Goal: Transaction & Acquisition: Purchase product/service

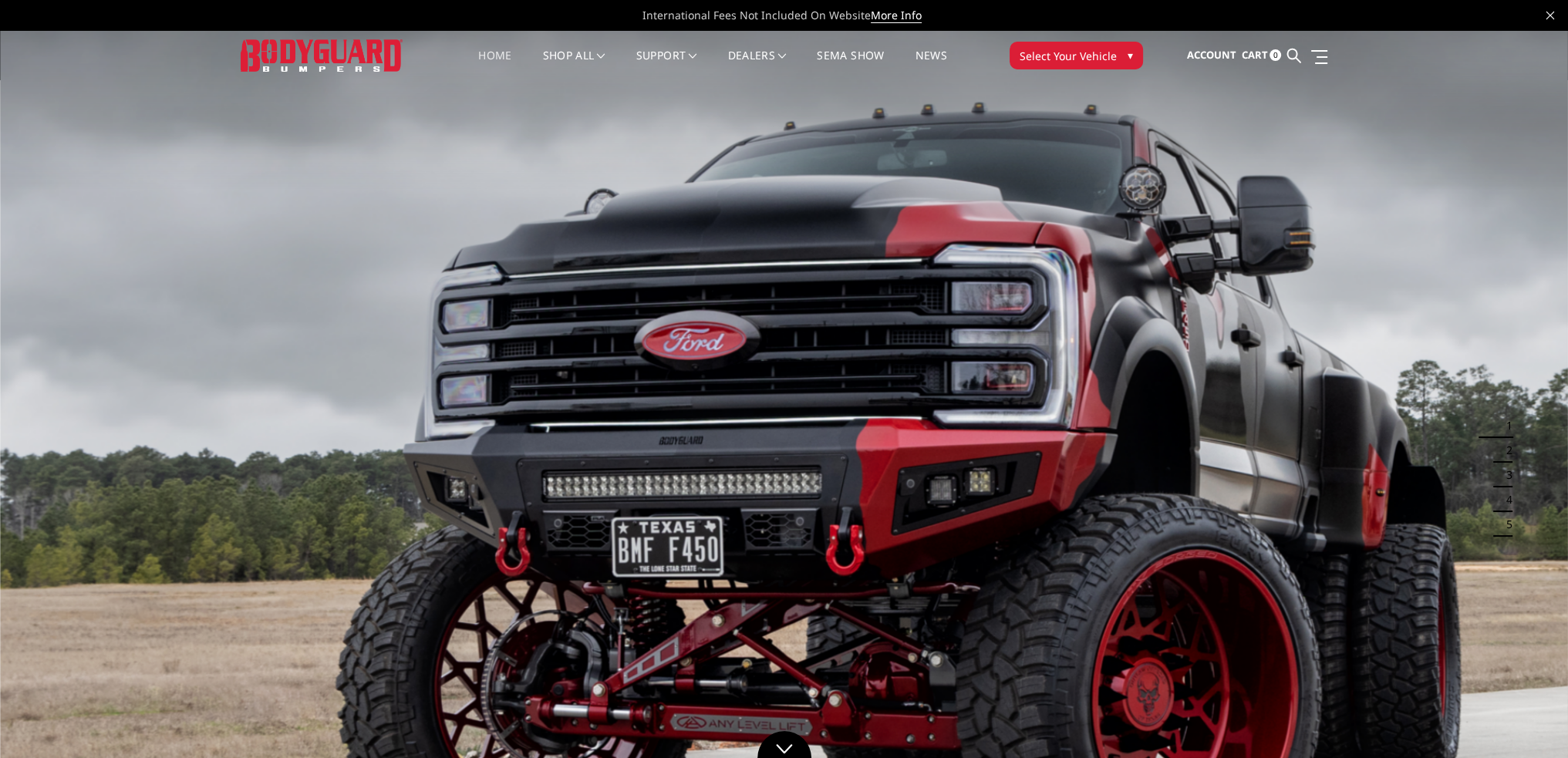
click at [1040, 51] on span "Select Your Vehicle" at bounding box center [1068, 55] width 97 height 16
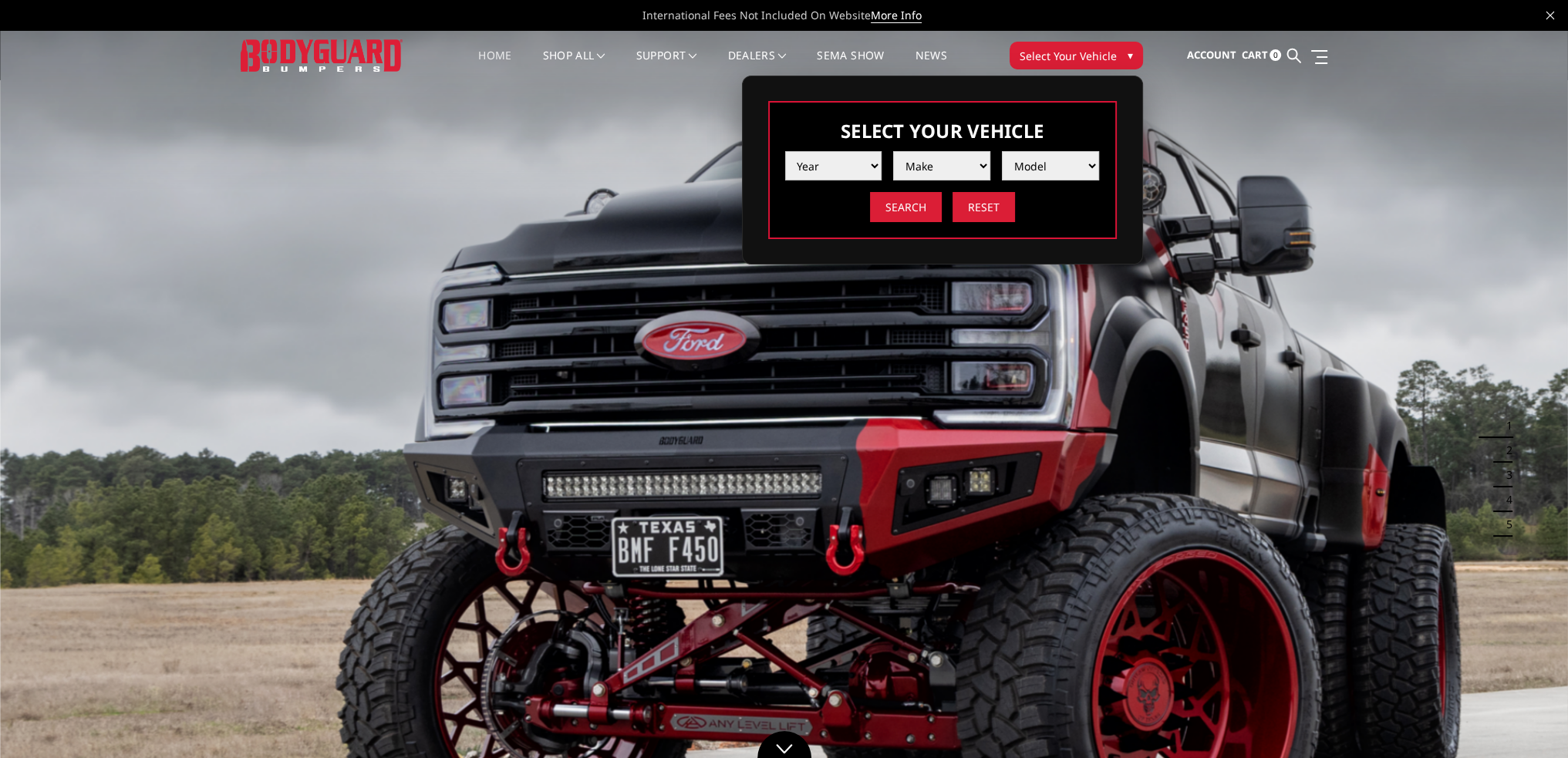
click at [794, 170] on select "Year 2025 2024 2023 2022 2021 2020 2019 2018 2017 2016 2015 2014 2013 2012 2011…" at bounding box center [834, 166] width 97 height 29
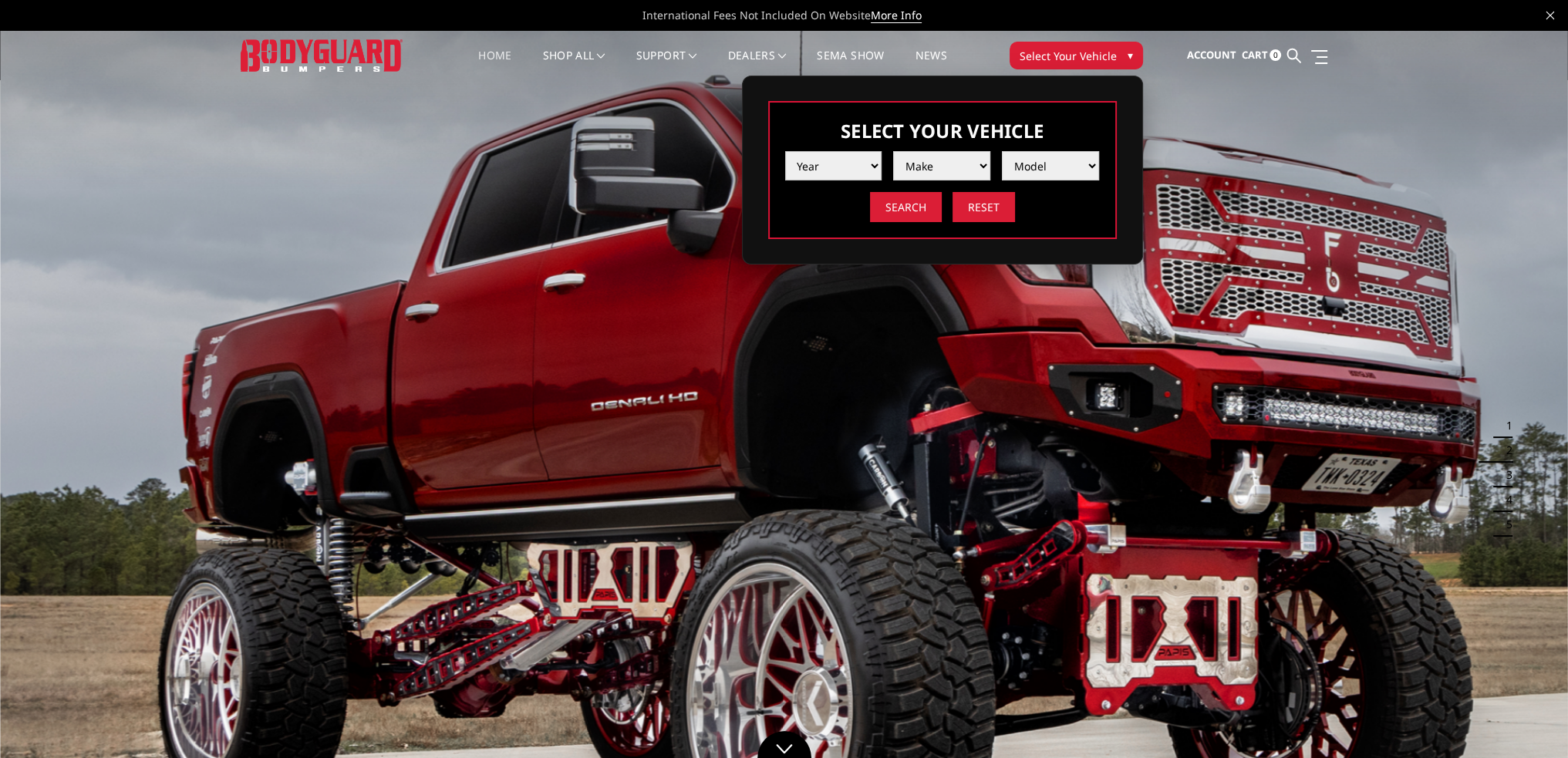
select select "yr_2024"
click at [785, 152] on select "Year 2025 2024 2023 2022 2021 2020 2019 2018 2017 2016 2015 2014 2013 2012 2011…" at bounding box center [834, 166] width 97 height 29
click at [921, 169] on select "Make Chevrolet Ford GMC Ram Toyota" at bounding box center [942, 166] width 97 height 29
select select "mk_ford"
click at [893, 152] on select "Make Chevrolet Ford GMC Ram Toyota" at bounding box center [942, 166] width 97 height 29
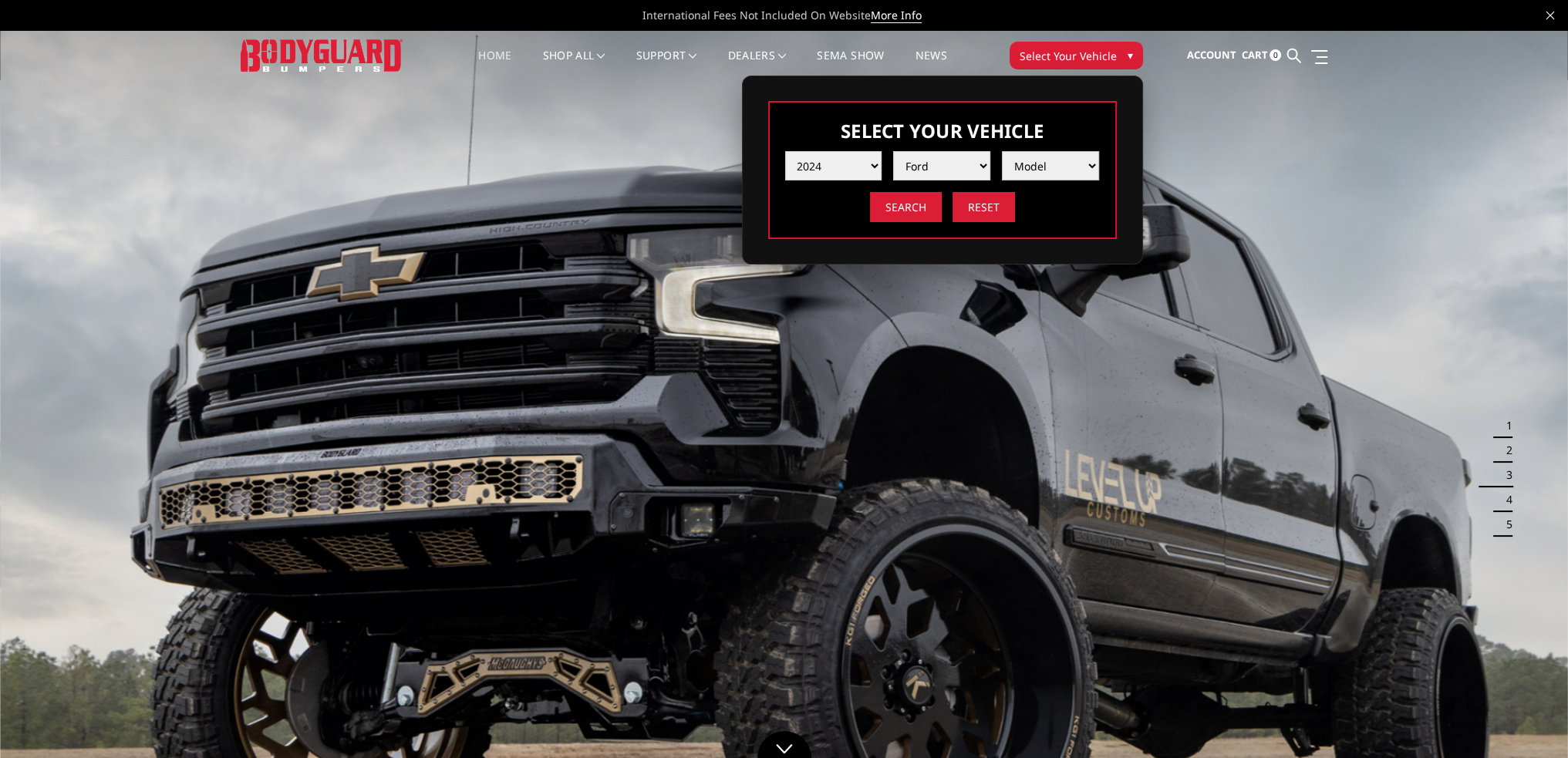
click at [1018, 160] on select "Model F150 F150 Raptor F250 / F350 F450 F550" at bounding box center [1051, 166] width 97 height 29
select select "md_f450"
click at [1003, 152] on select "Model F150 F150 Raptor F250 / F350 F450 F550" at bounding box center [1051, 166] width 97 height 29
click at [898, 209] on input "Search" at bounding box center [906, 207] width 72 height 30
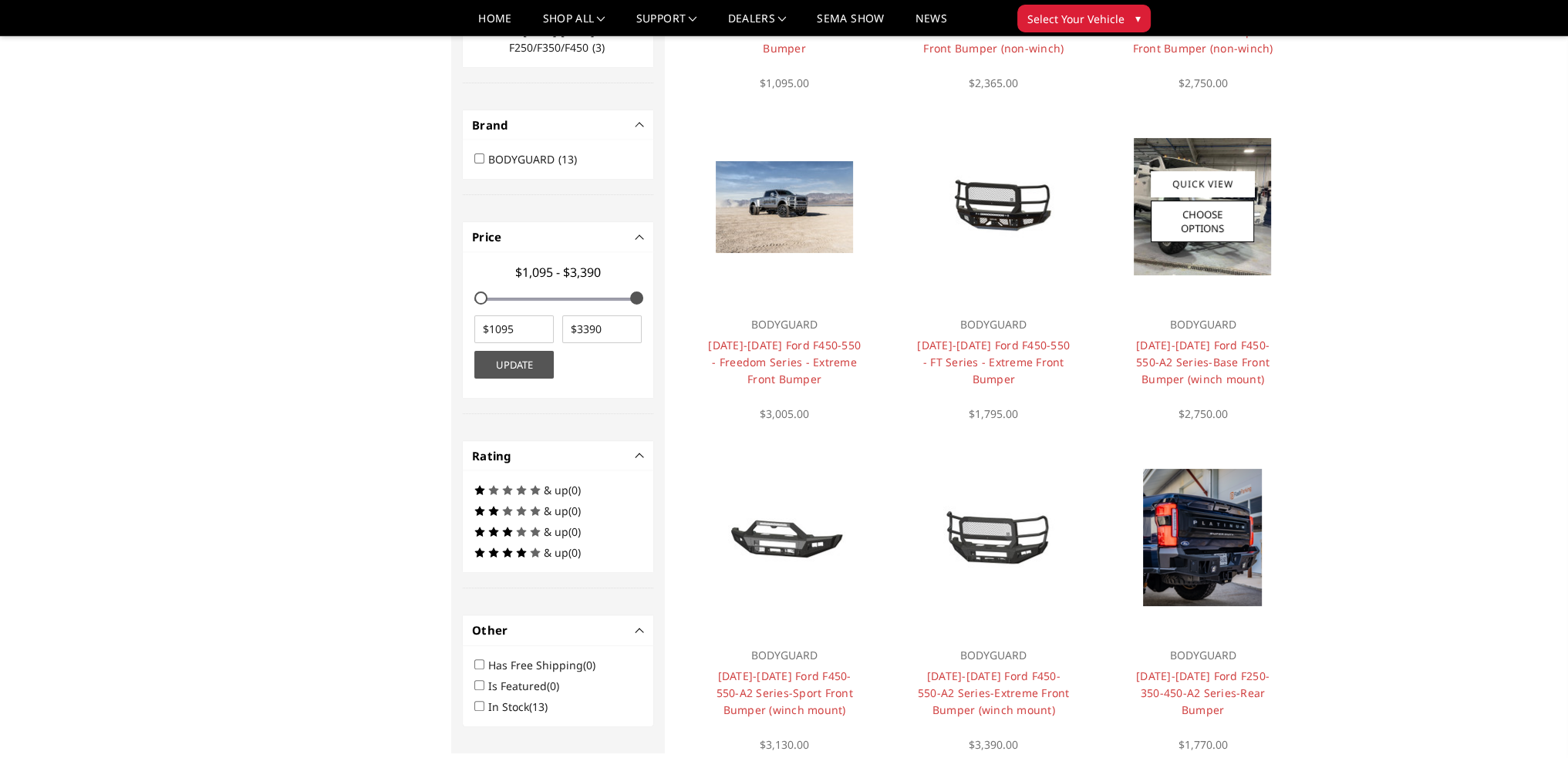
scroll to position [401, 0]
click at [1246, 263] on img at bounding box center [1202, 207] width 138 height 138
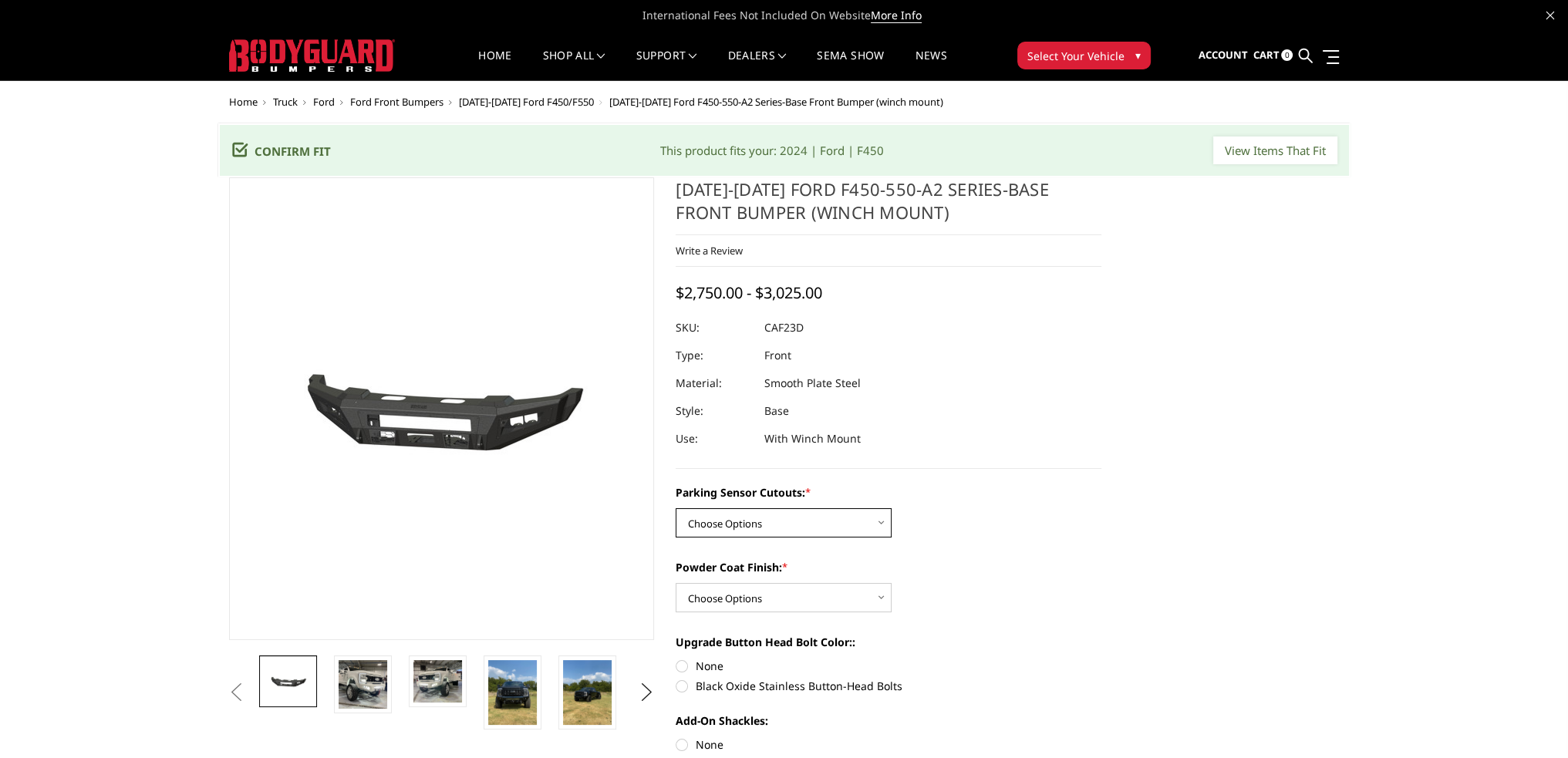
click at [840, 512] on select "Choose Options No-Without Parking Sensor Cutouts Yes-With Parking Sensor Cutouts" at bounding box center [784, 522] width 216 height 29
select select "2402"
click at [676, 508] on select "Choose Options No-Without Parking Sensor Cutouts Yes-With Parking Sensor Cutouts" at bounding box center [784, 522] width 216 height 29
click at [762, 597] on select "Choose Options Bare Metal Textured Black Powder Coat" at bounding box center [784, 597] width 216 height 29
select select "2405"
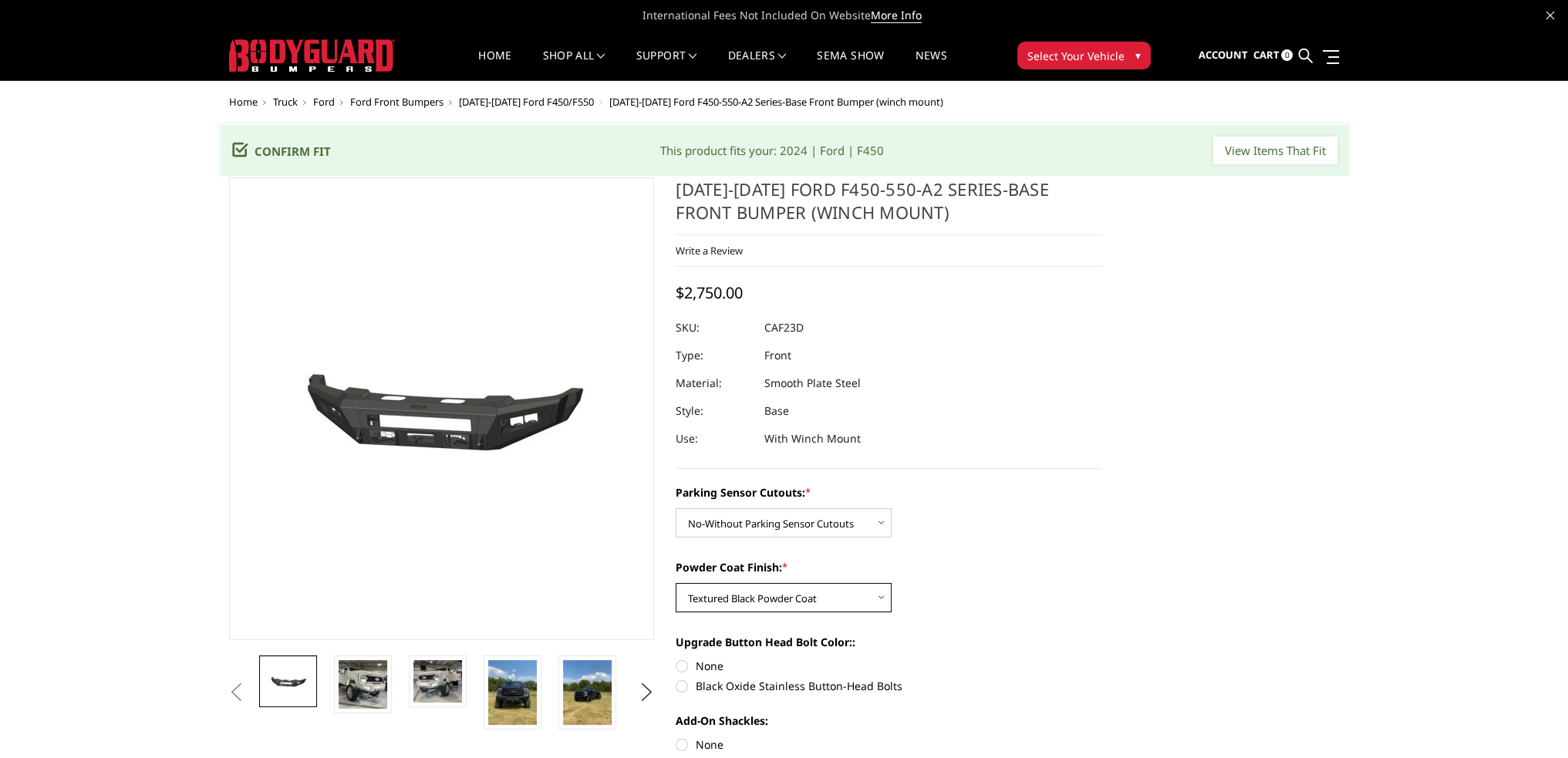
click at [676, 583] on select "Choose Options Bare Metal Textured Black Powder Coat" at bounding box center [784, 597] width 216 height 29
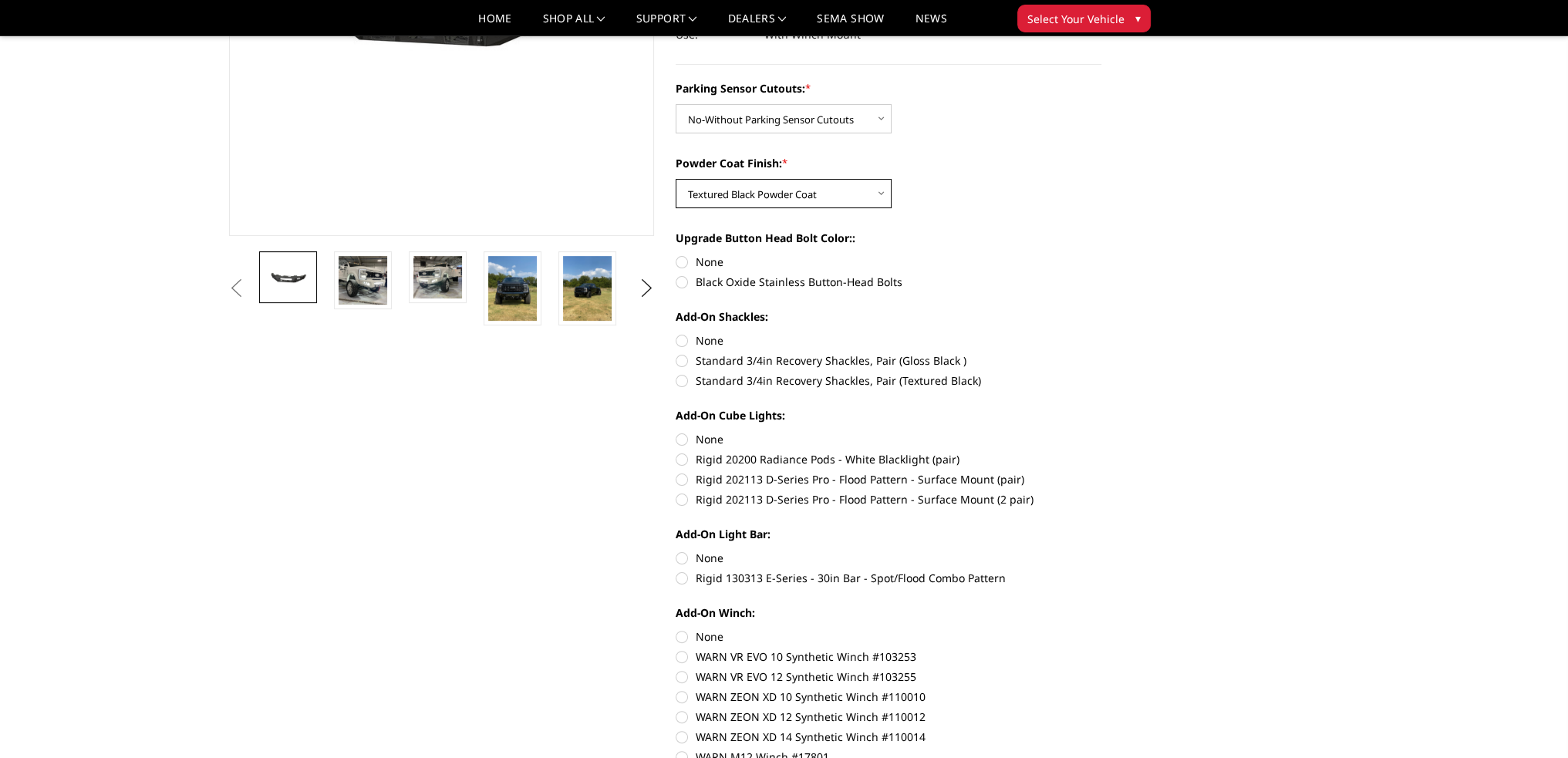
scroll to position [359, 0]
click at [681, 265] on label "None" at bounding box center [888, 260] width 426 height 16
click at [677, 254] on input "None" at bounding box center [676, 253] width 1 height 1
radio input "true"
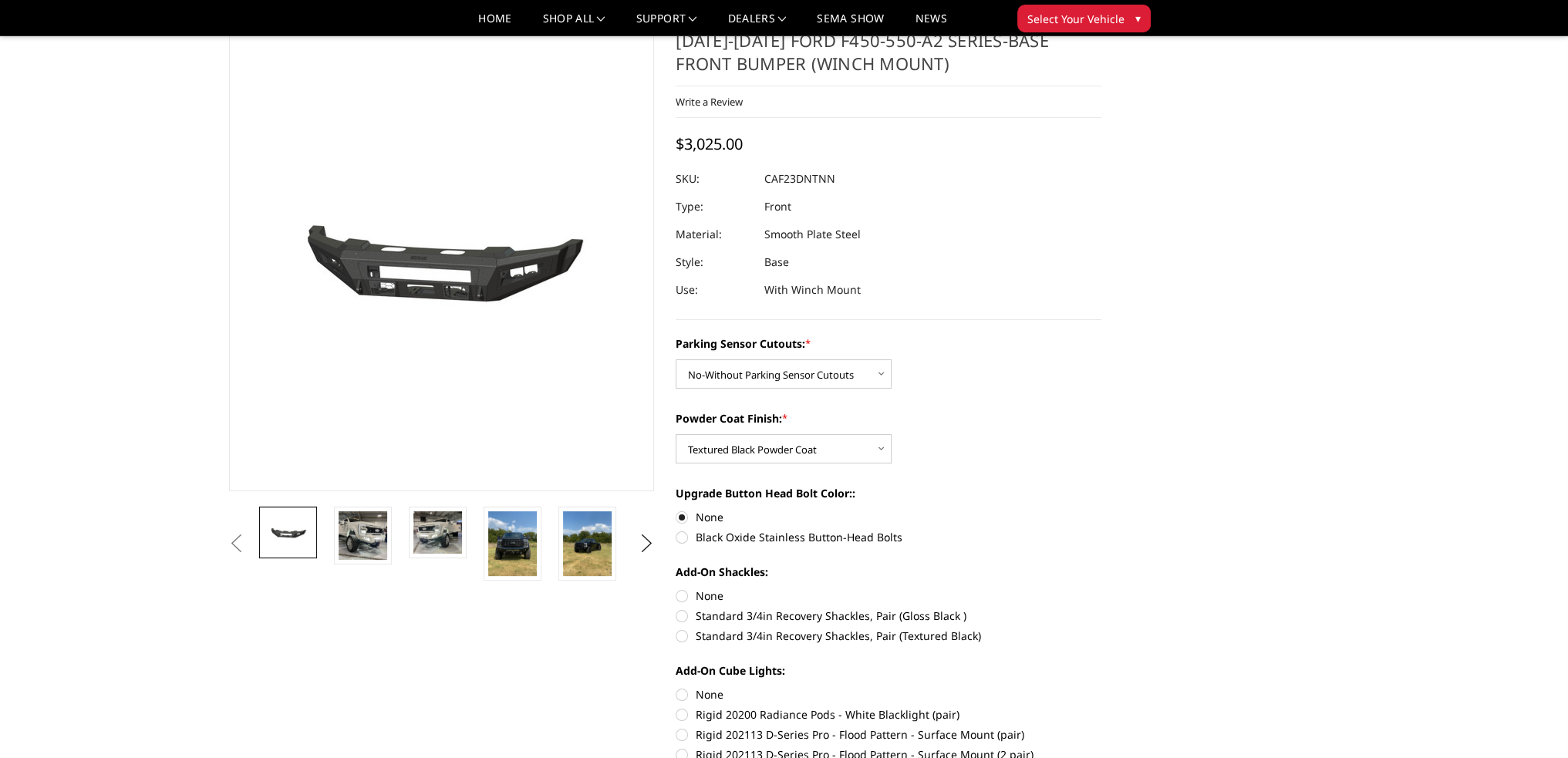
scroll to position [103, 0]
click at [682, 597] on label "None" at bounding box center [888, 596] width 426 height 16
click at [677, 590] on input "None" at bounding box center [676, 589] width 1 height 1
radio input "true"
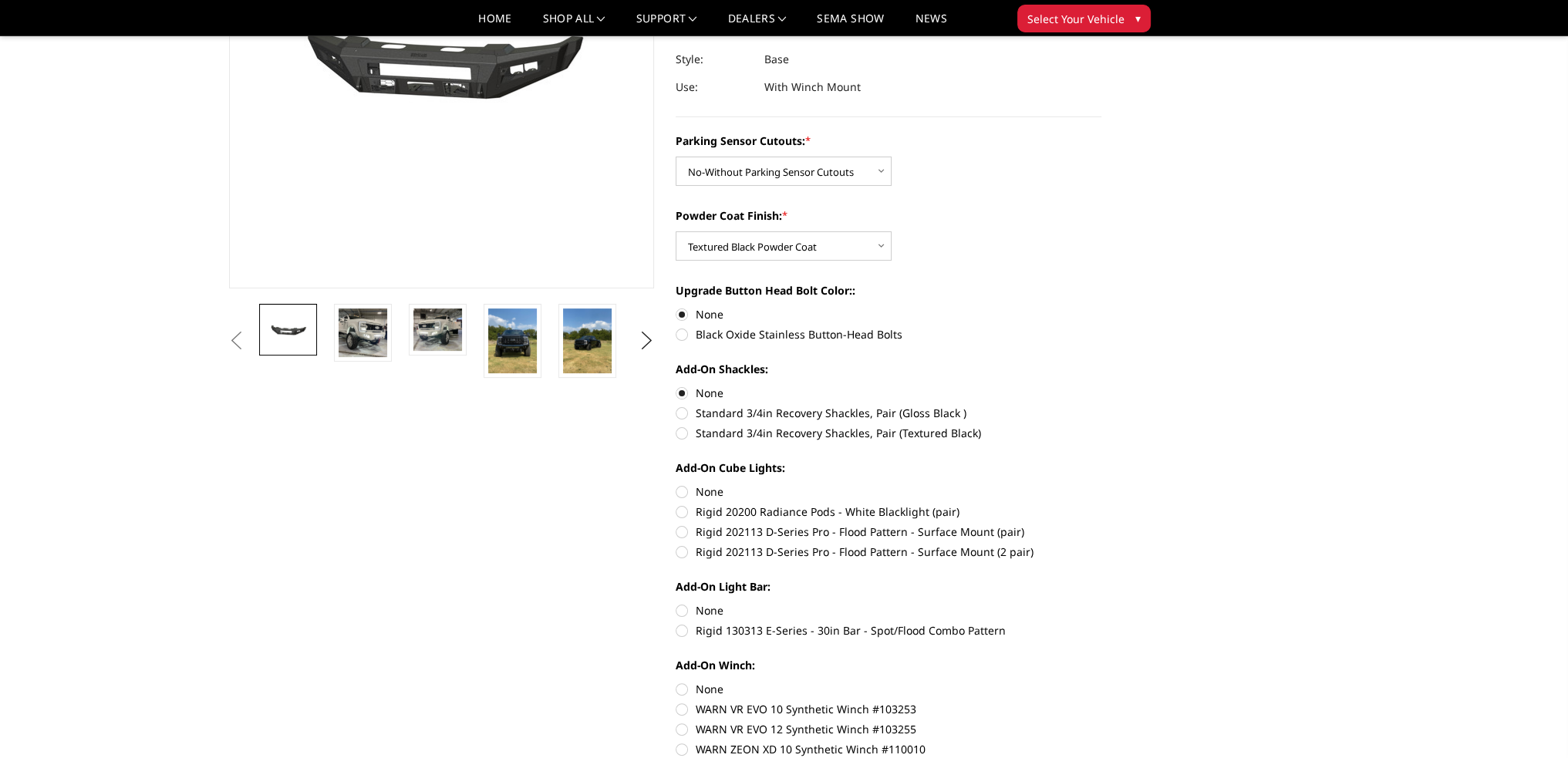
scroll to position [308, 0]
click at [359, 339] on img at bounding box center [363, 331] width 49 height 49
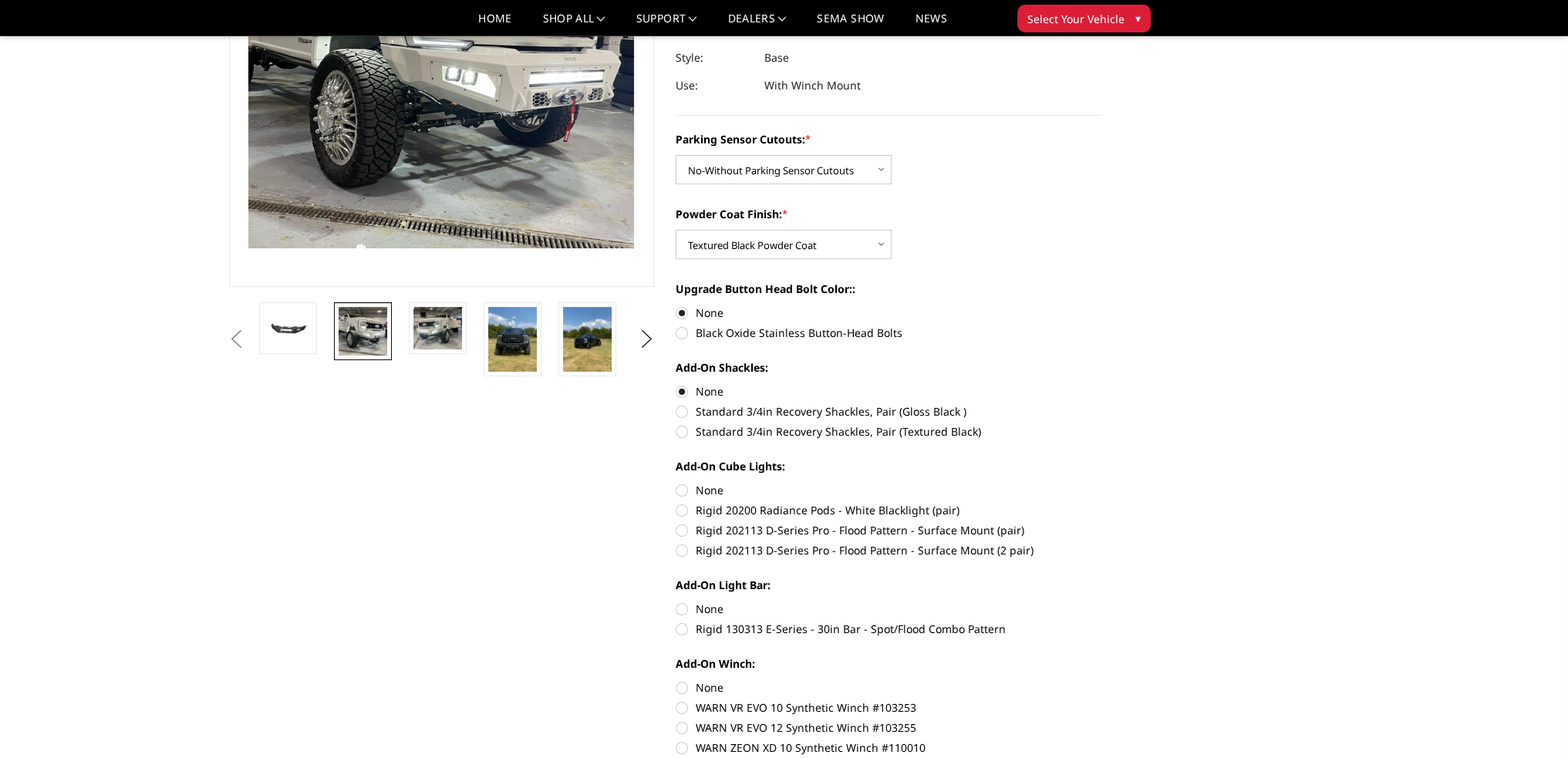
scroll to position [204, 0]
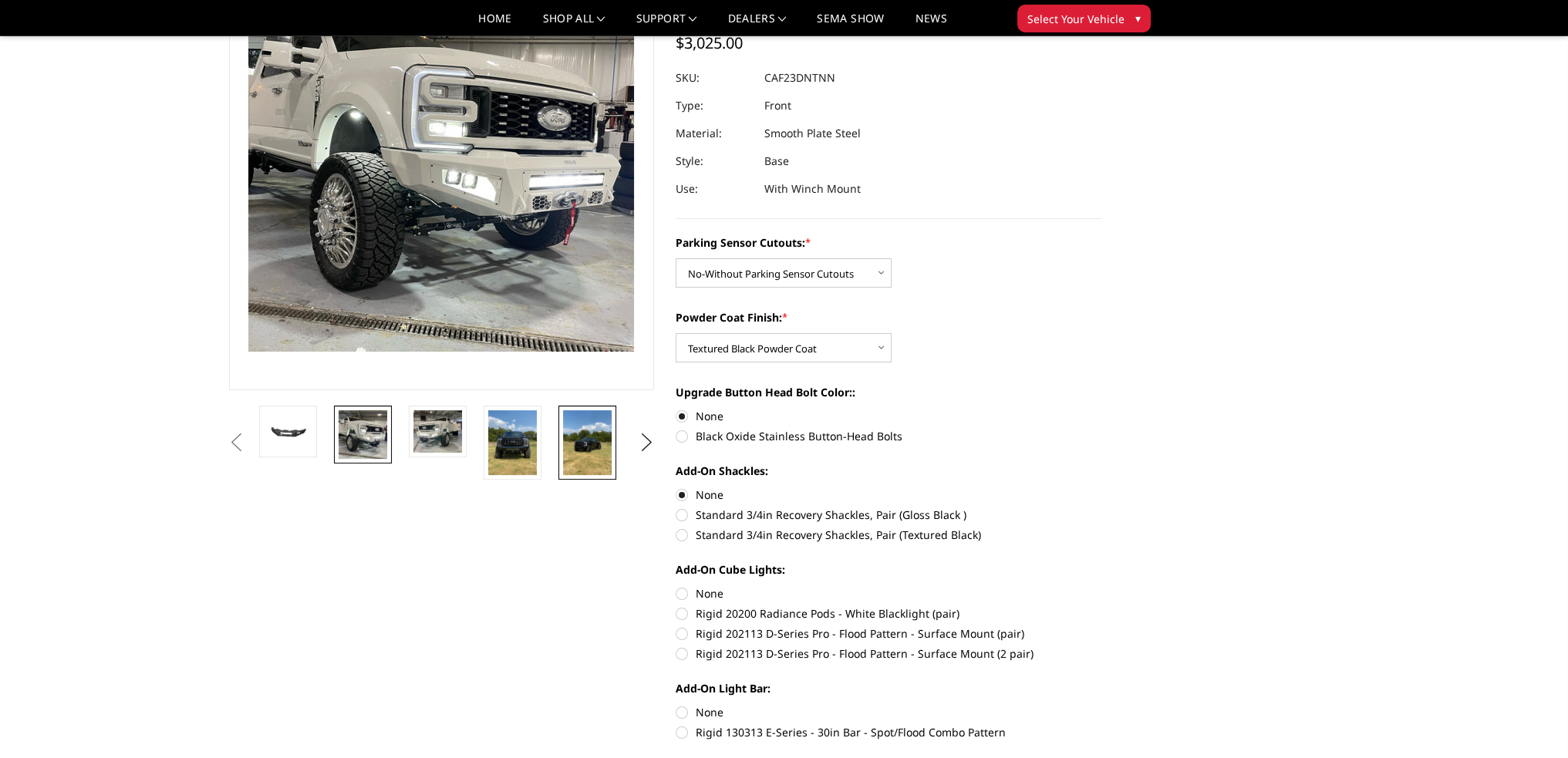
click at [603, 449] on img at bounding box center [588, 442] width 49 height 65
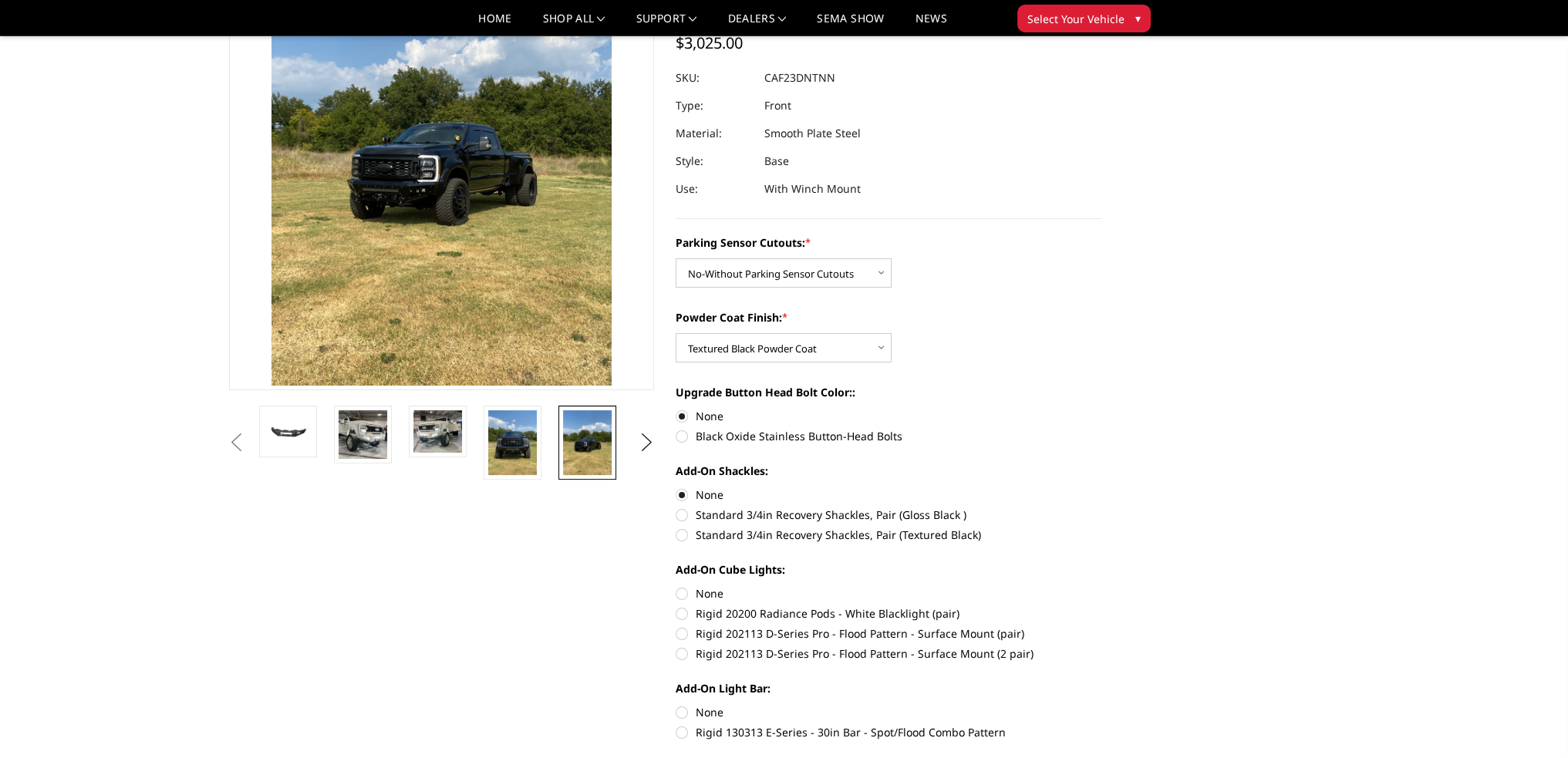
scroll to position [170, 0]
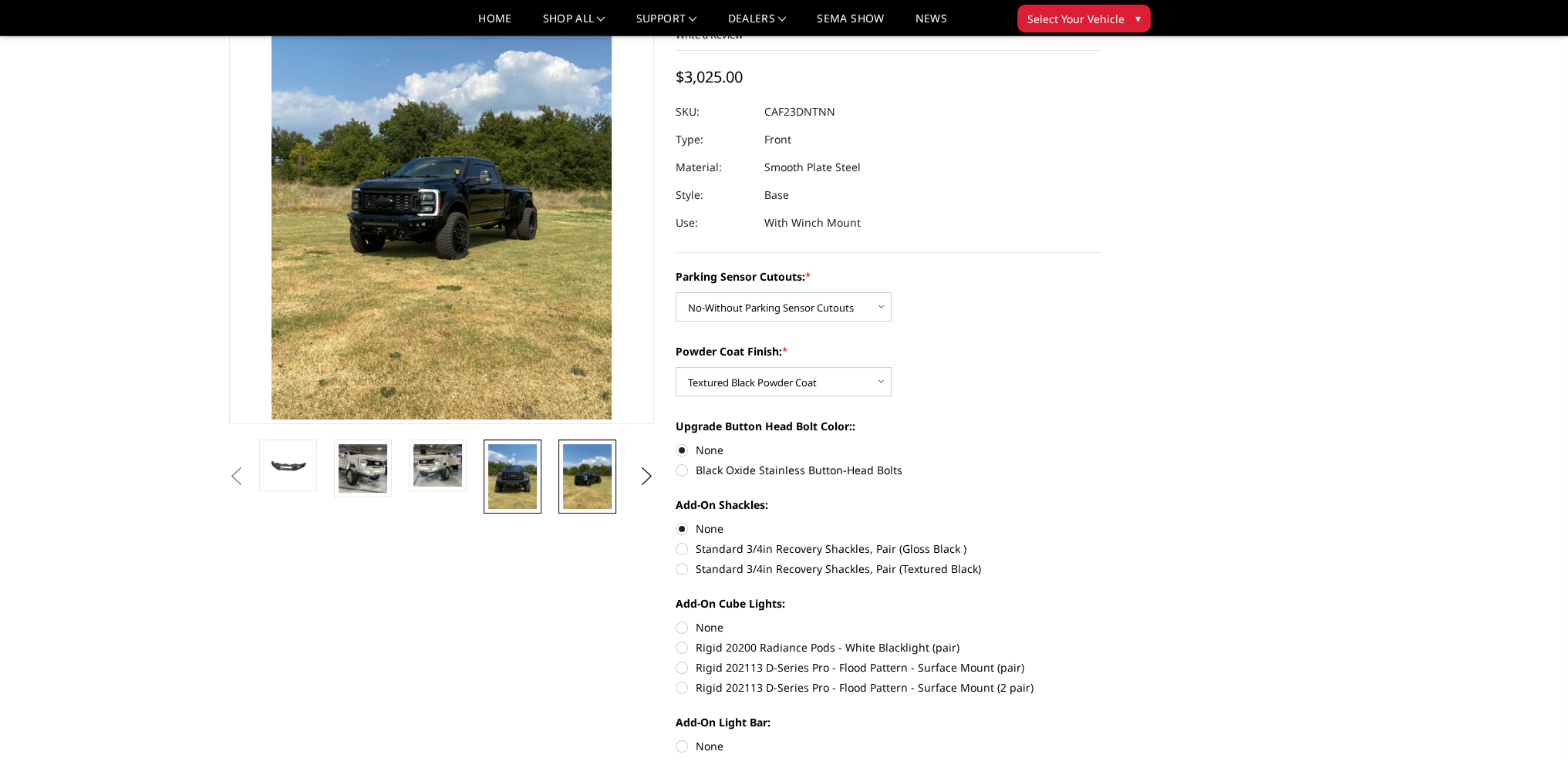
click at [534, 455] on img at bounding box center [513, 476] width 49 height 65
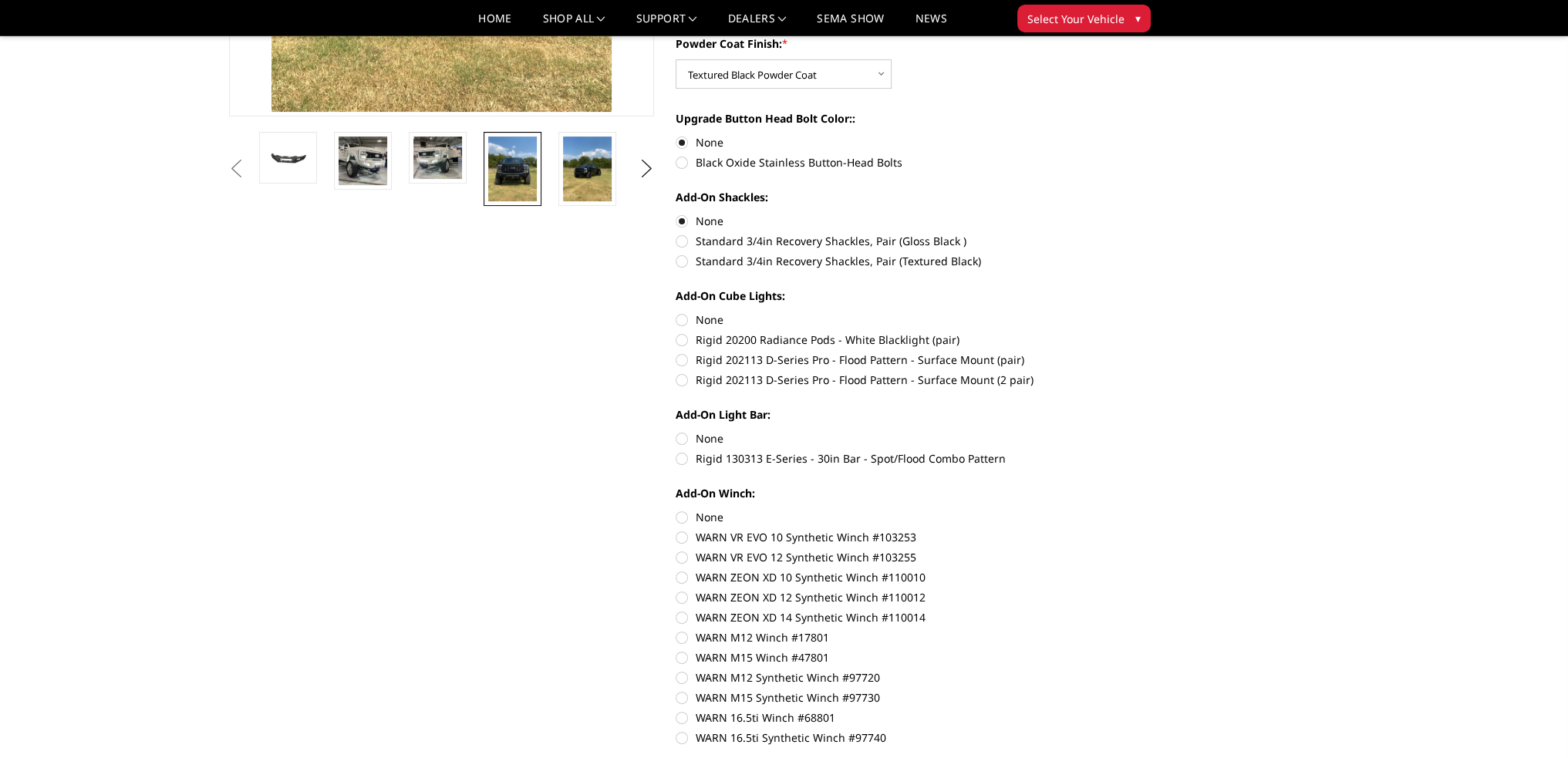
scroll to position [479, 0]
click at [680, 514] on label "None" at bounding box center [888, 516] width 426 height 16
click at [677, 509] on input "None" at bounding box center [676, 508] width 1 height 1
radio input "true"
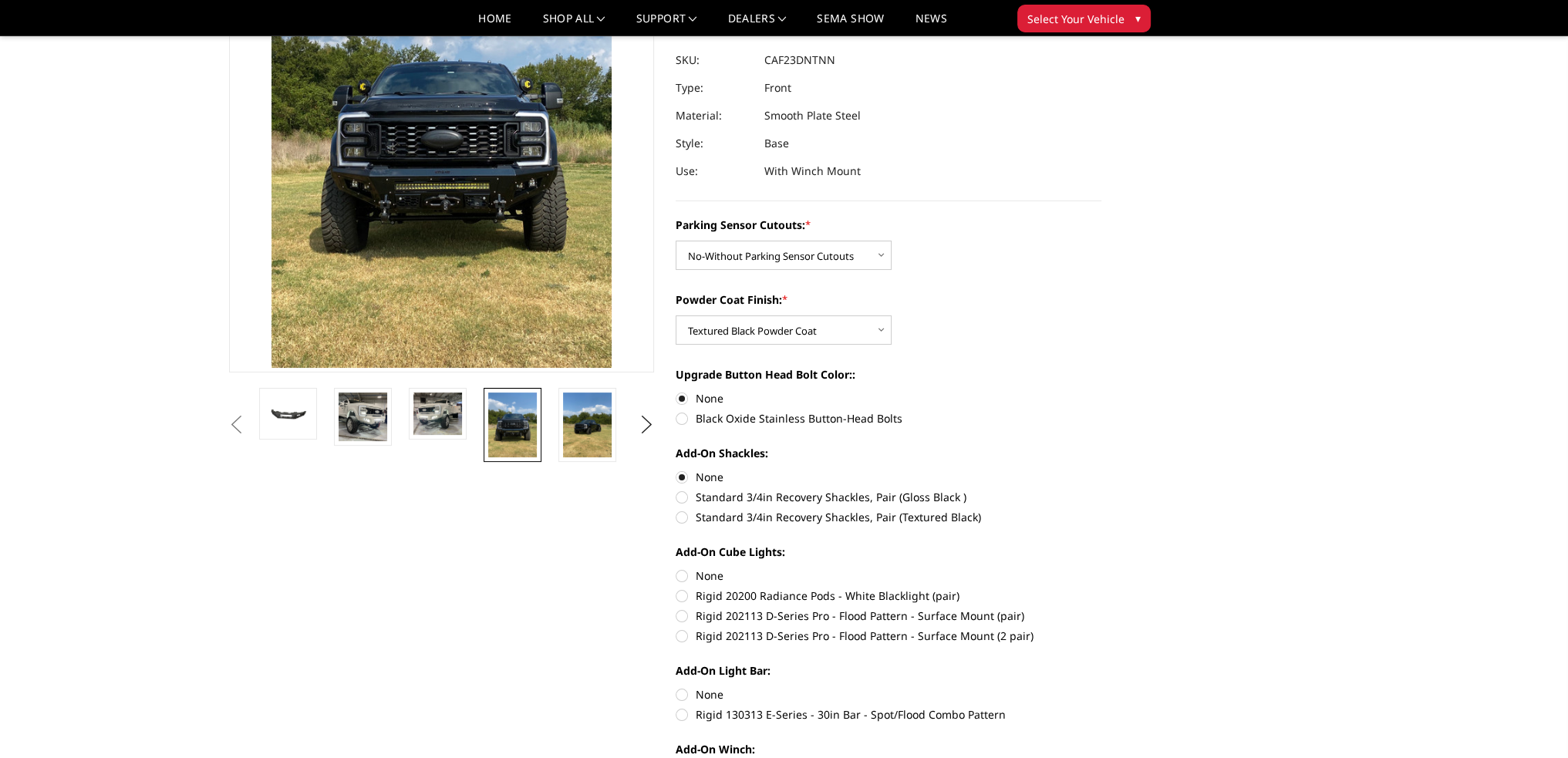
scroll to position [222, 0]
click at [683, 576] on label "None" at bounding box center [888, 576] width 426 height 16
click at [677, 568] on input "None" at bounding box center [676, 568] width 1 height 1
radio input "true"
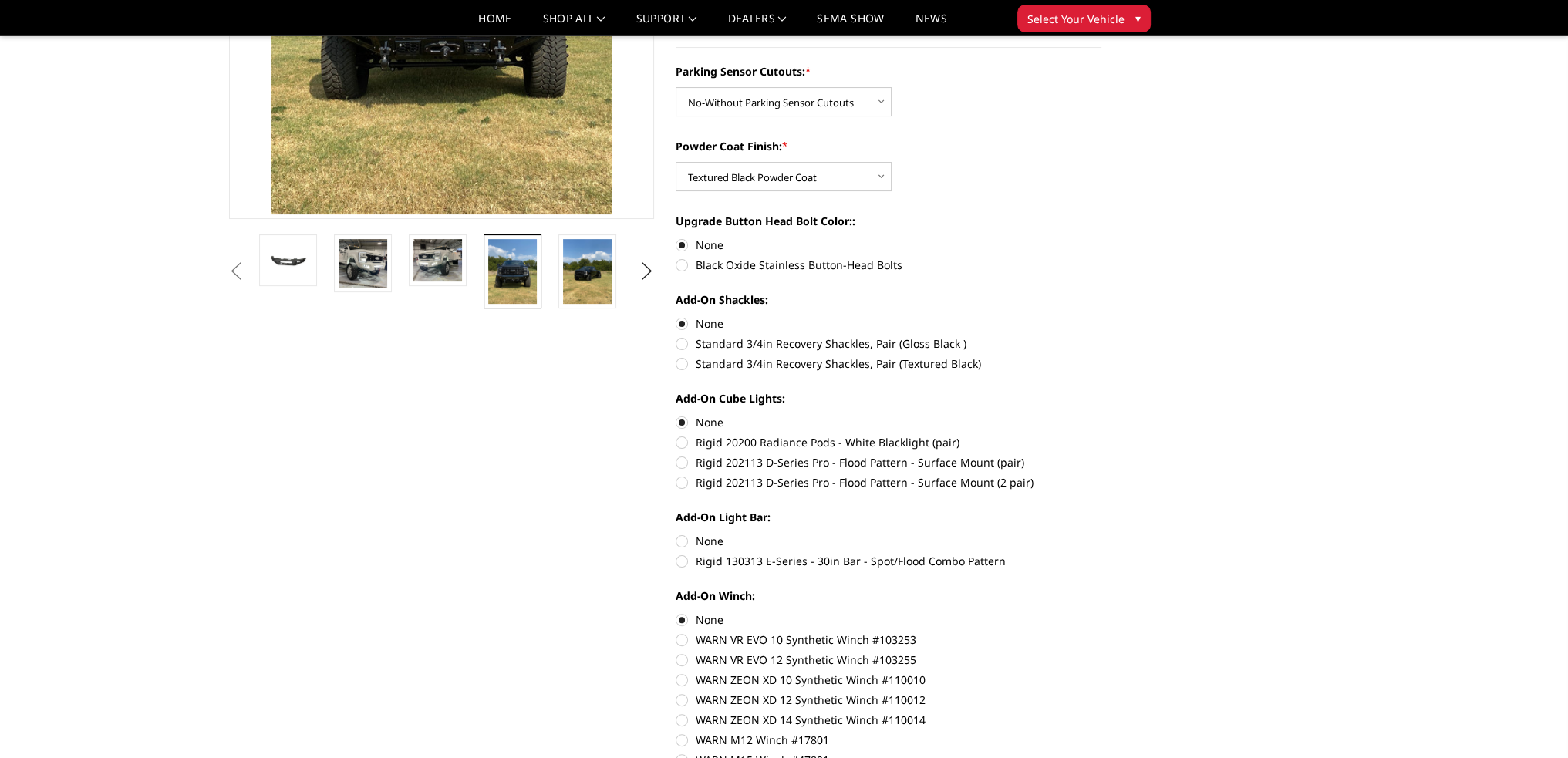
scroll to position [376, 0]
click at [681, 563] on label "Rigid 130313 E-Series - 30in Bar - Spot/Flood Combo Pattern" at bounding box center [888, 560] width 426 height 16
click at [1102, 532] on input "Rigid 130313 E-Series - 30in Bar - Spot/Flood Combo Pattern" at bounding box center [1102, 532] width 1 height 1
radio input "true"
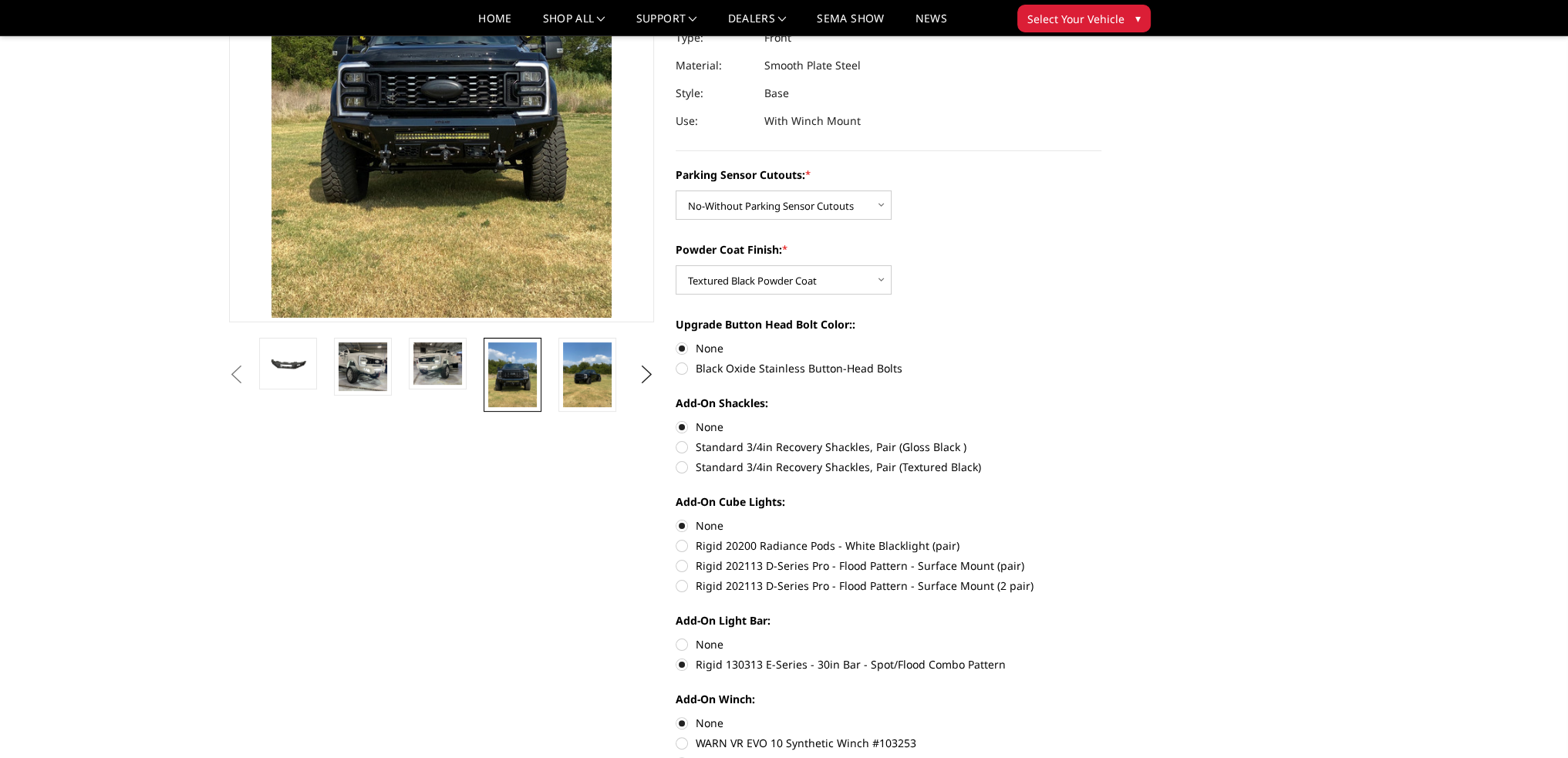
scroll to position [273, 0]
click at [682, 644] on label "None" at bounding box center [888, 643] width 426 height 16
click at [677, 636] on input "None" at bounding box center [676, 635] width 1 height 1
radio input "true"
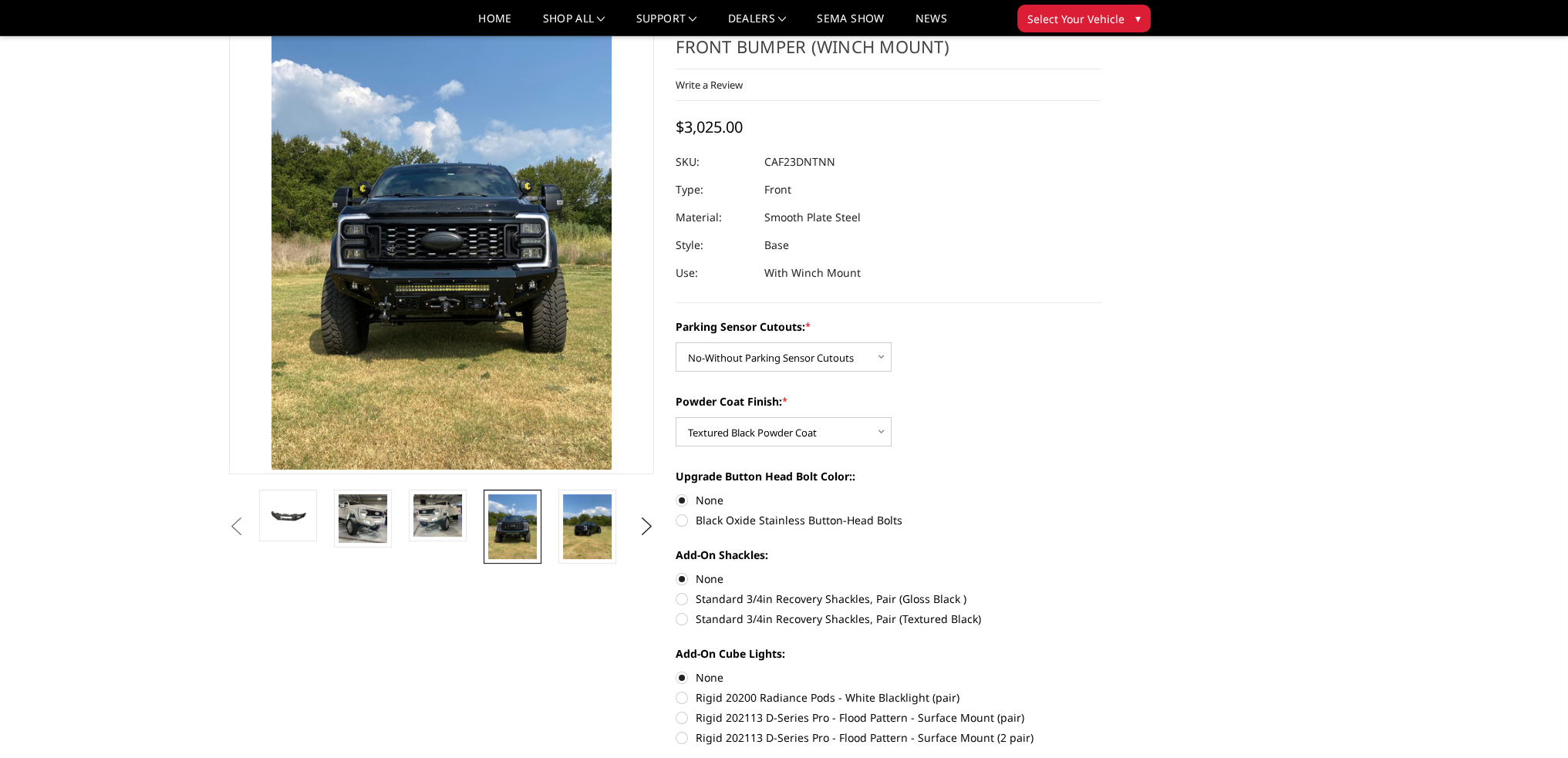
scroll to position [120, 0]
click at [682, 716] on label "Rigid 202113 D-Series Pro - Flood Pattern - Surface Mount (pair)" at bounding box center [888, 718] width 426 height 16
click at [1102, 691] on input "Rigid 202113 D-Series Pro - Flood Pattern - Surface Mount (pair)" at bounding box center [1102, 691] width 1 height 1
radio input "true"
click at [679, 737] on label "Rigid 202113 D-Series Pro - Flood Pattern - Surface Mount (2 pair)" at bounding box center [888, 737] width 426 height 16
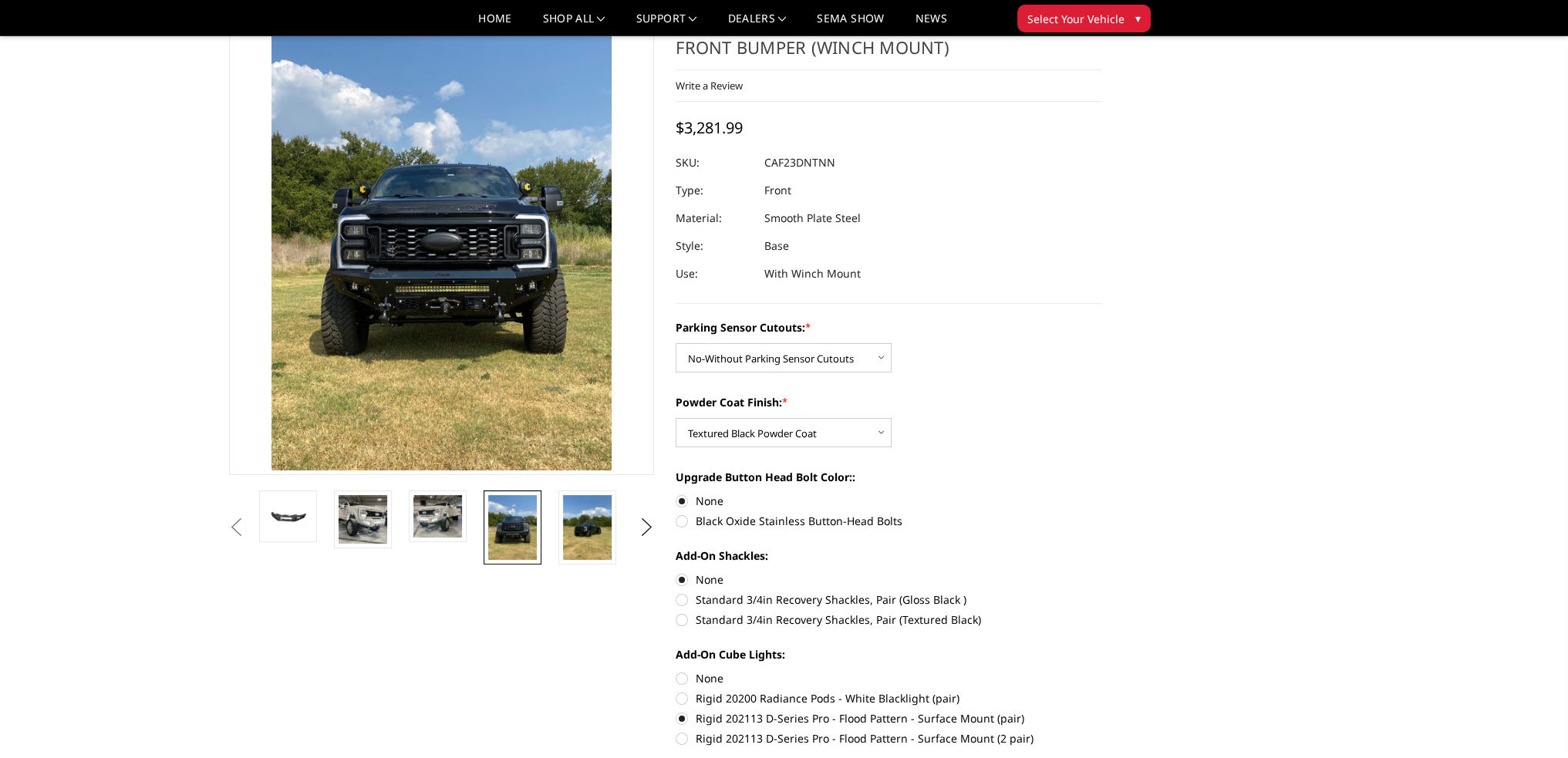
click at [1102, 711] on input "Rigid 202113 D-Series Pro - Flood Pattern - Surface Mount (2 pair)" at bounding box center [1102, 710] width 1 height 1
radio input "true"
click at [684, 717] on label "Rigid 202113 D-Series Pro - Flood Pattern - Surface Mount (pair)" at bounding box center [888, 718] width 426 height 16
click at [1102, 691] on input "Rigid 202113 D-Series Pro - Flood Pattern - Surface Mount (pair)" at bounding box center [1102, 691] width 1 height 1
radio input "true"
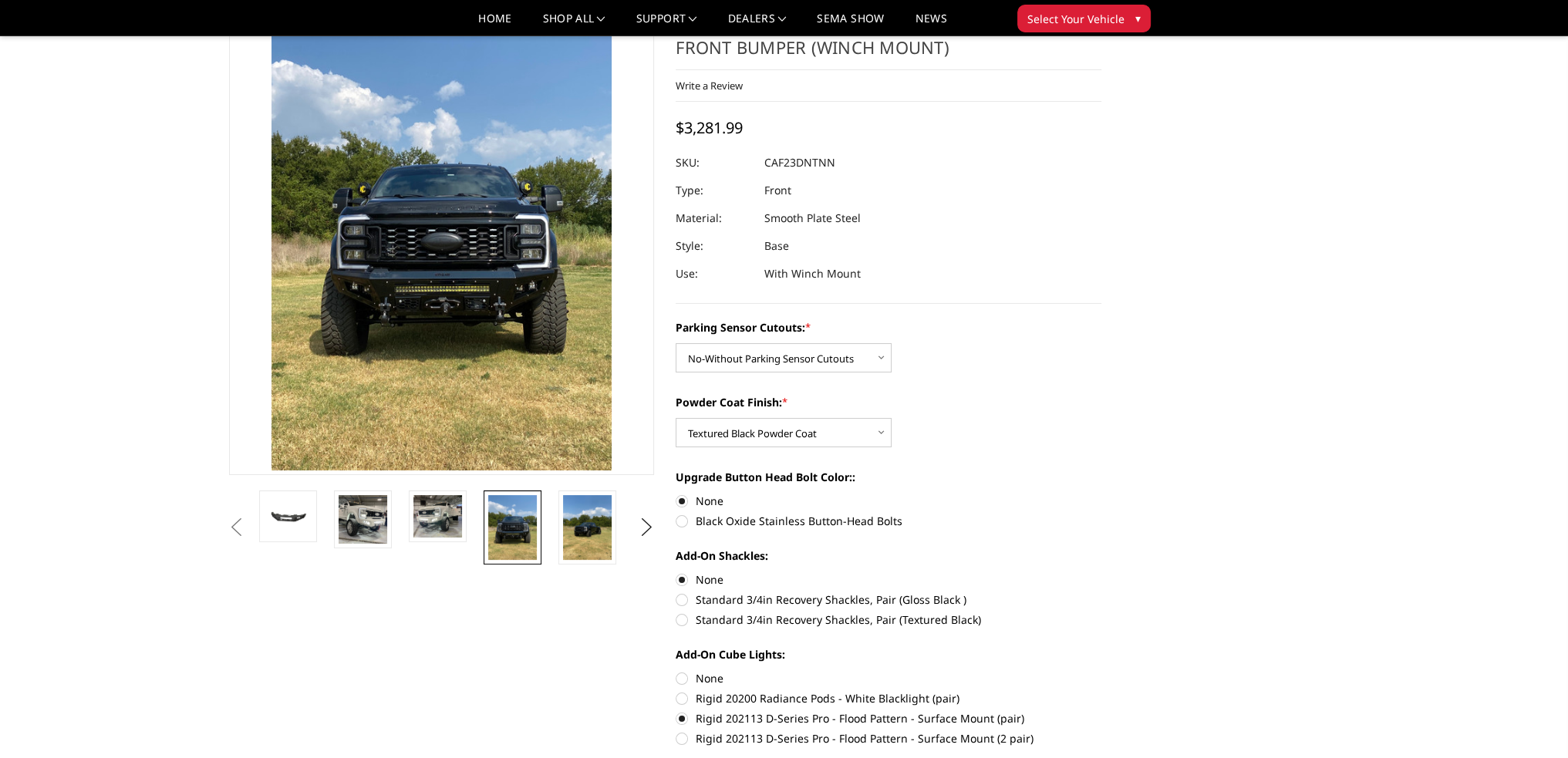
click at [683, 520] on label "Black Oxide Stainless Button-Head Bolts" at bounding box center [888, 520] width 426 height 16
click at [1102, 493] on input "Black Oxide Stainless Button-Head Bolts" at bounding box center [1102, 493] width 1 height 1
radio input "true"
click at [428, 525] on img at bounding box center [438, 516] width 49 height 42
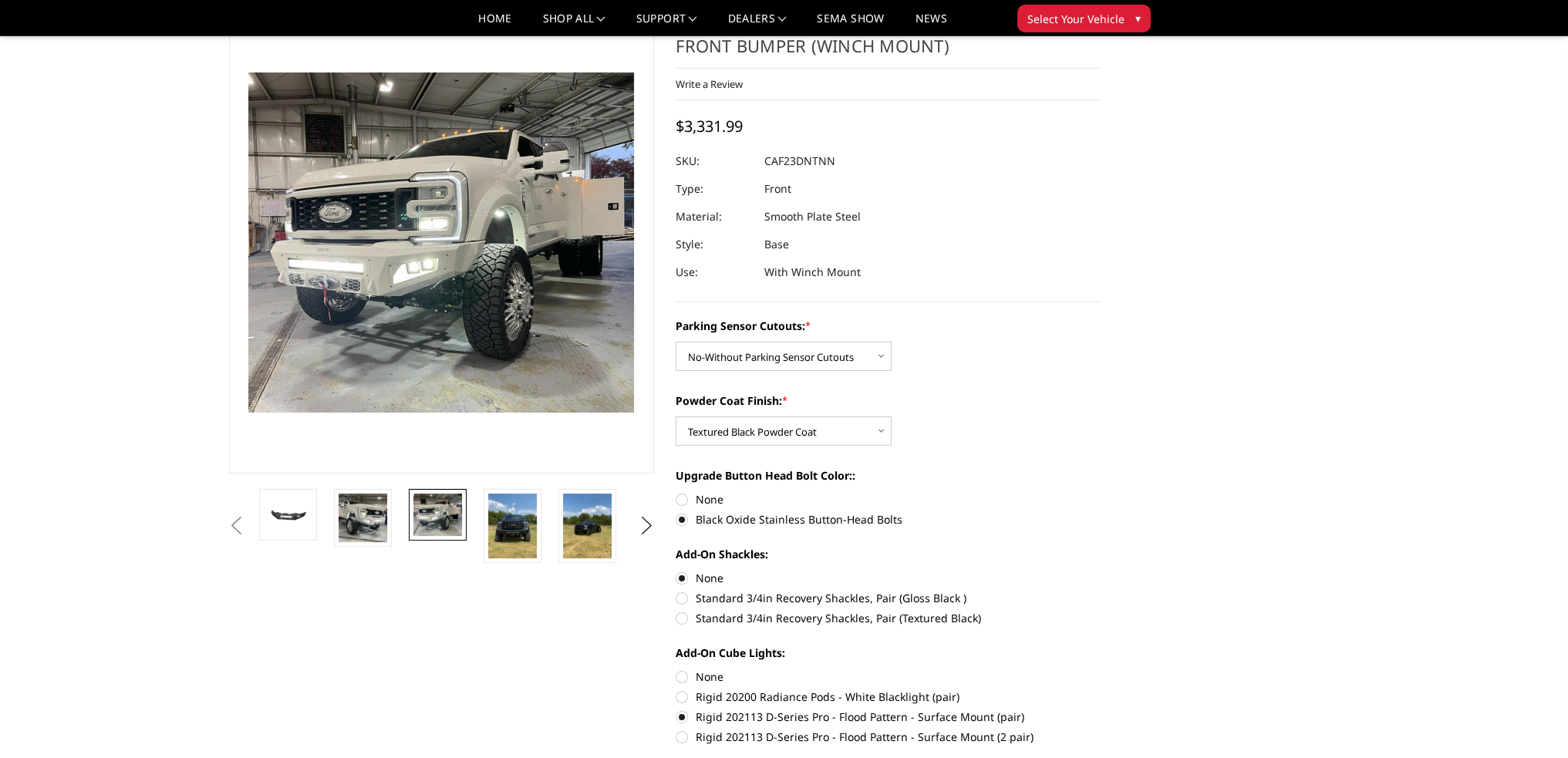
scroll to position [0, 0]
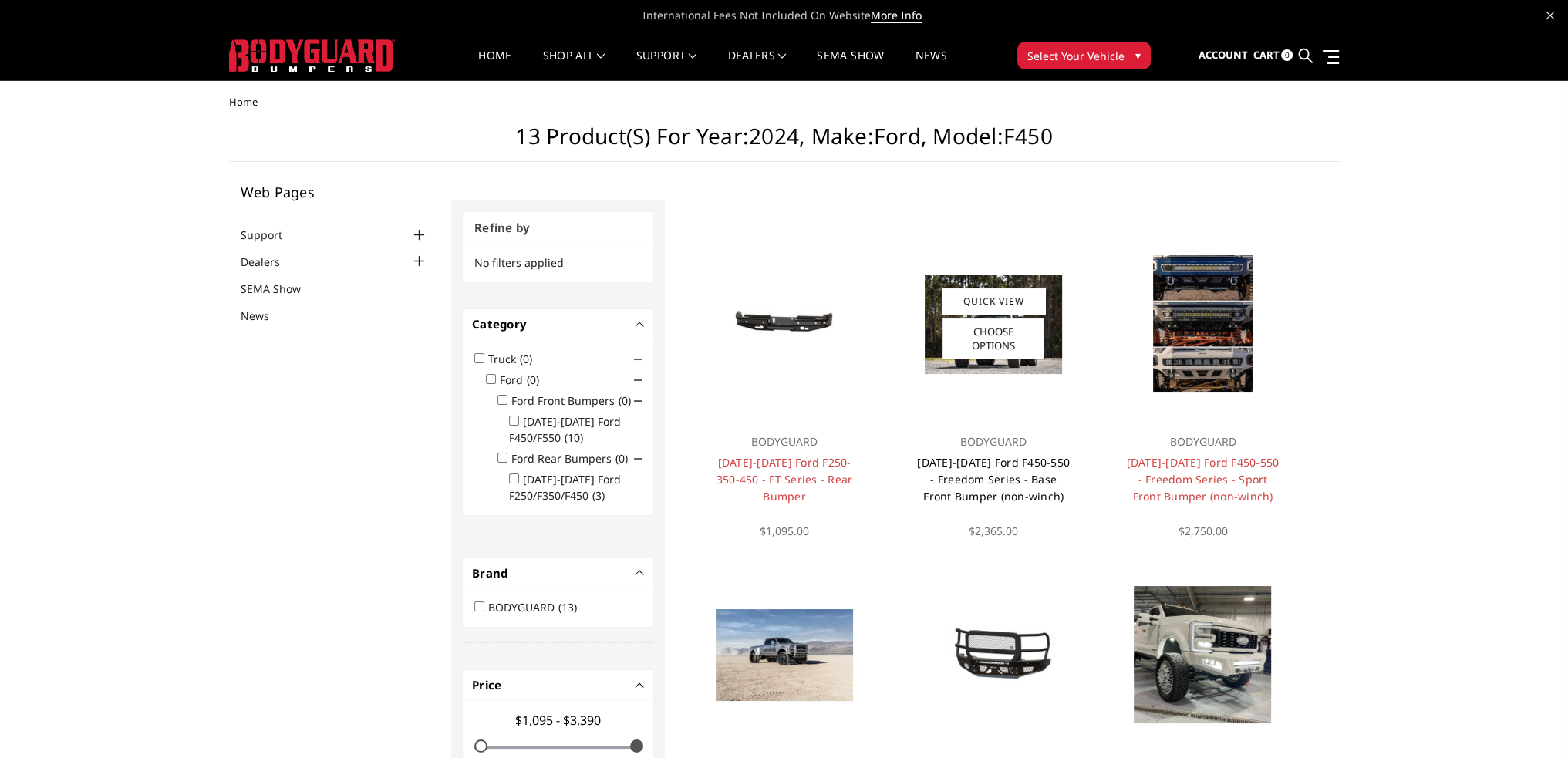
click at [965, 479] on link "2023-2025 Ford F450-550 - Freedom Series - Base Front Bumper (non-winch)" at bounding box center [993, 479] width 153 height 49
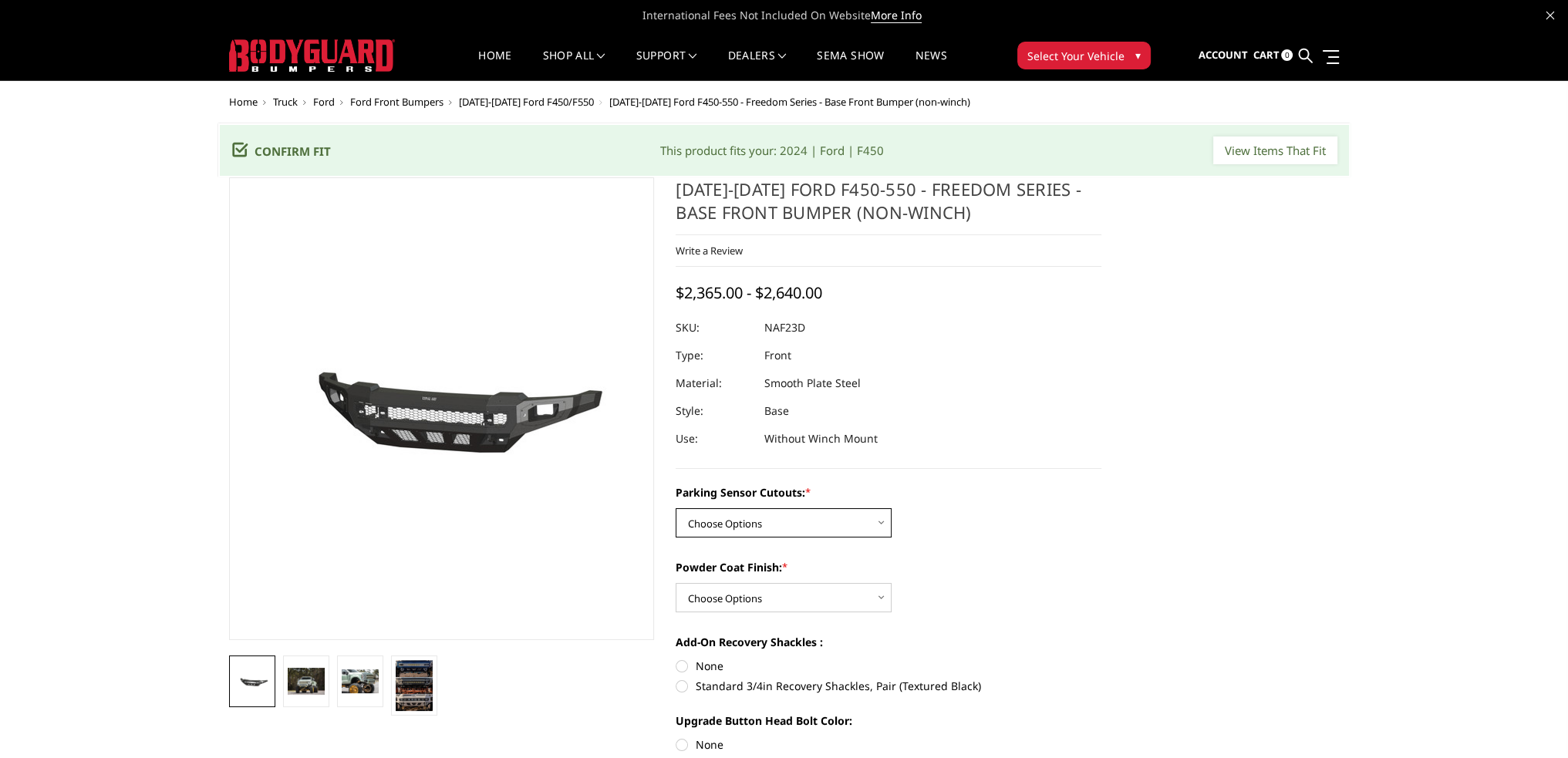
click at [766, 517] on select "Choose Options No - Without Parking Sensor Cutouts Yes - With Parking Sensor Cu…" at bounding box center [784, 522] width 216 height 29
select select "2566"
click at [676, 508] on select "Choose Options No - Without Parking Sensor Cutouts Yes - With Parking Sensor Cu…" at bounding box center [784, 522] width 216 height 29
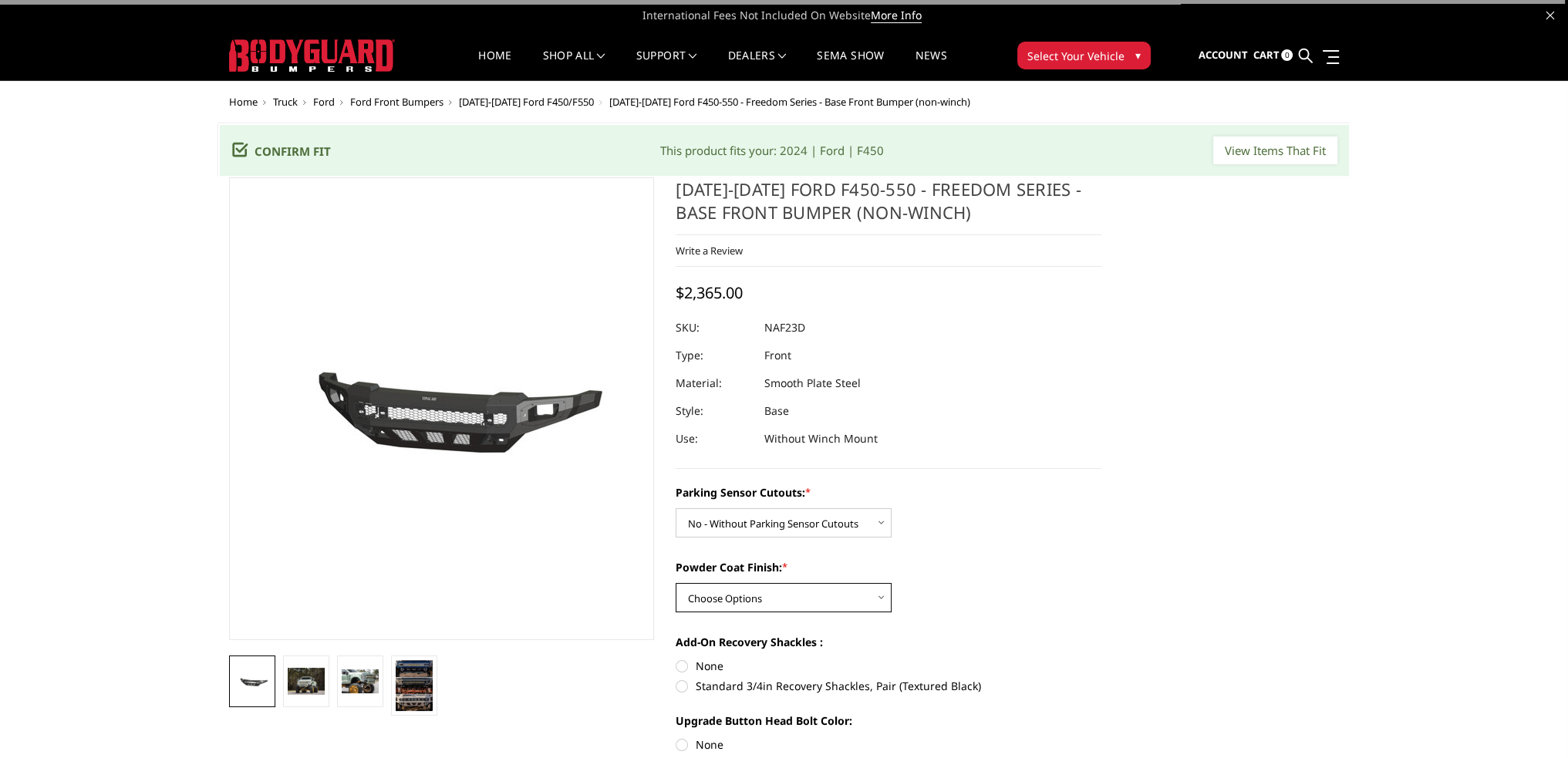
click at [719, 594] on select "Choose Options Bare Metal Textured Black Powder Coat" at bounding box center [784, 597] width 216 height 29
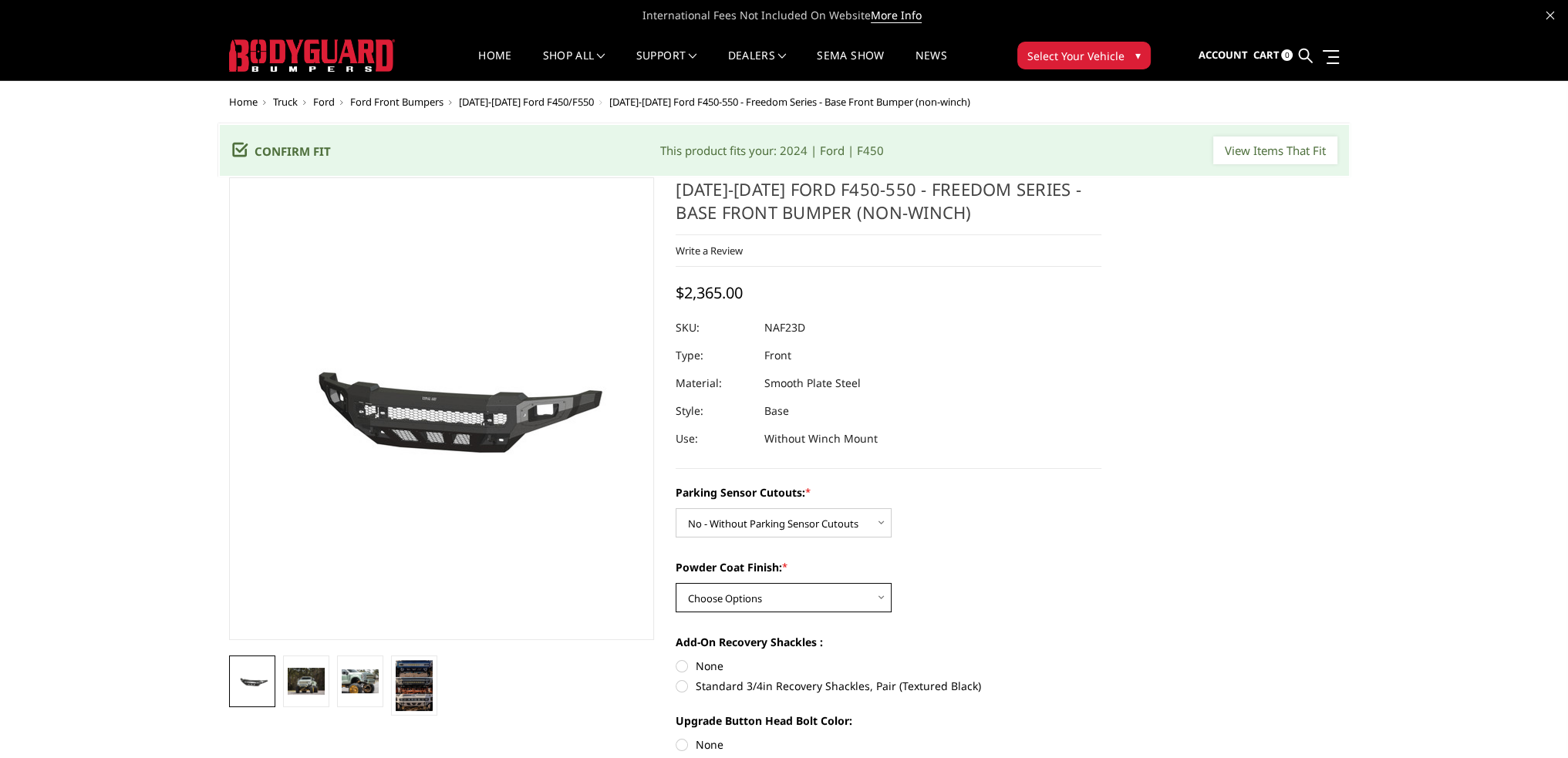
select select "2569"
click at [676, 583] on select "Choose Options Bare Metal Textured Black Powder Coat" at bounding box center [784, 597] width 216 height 29
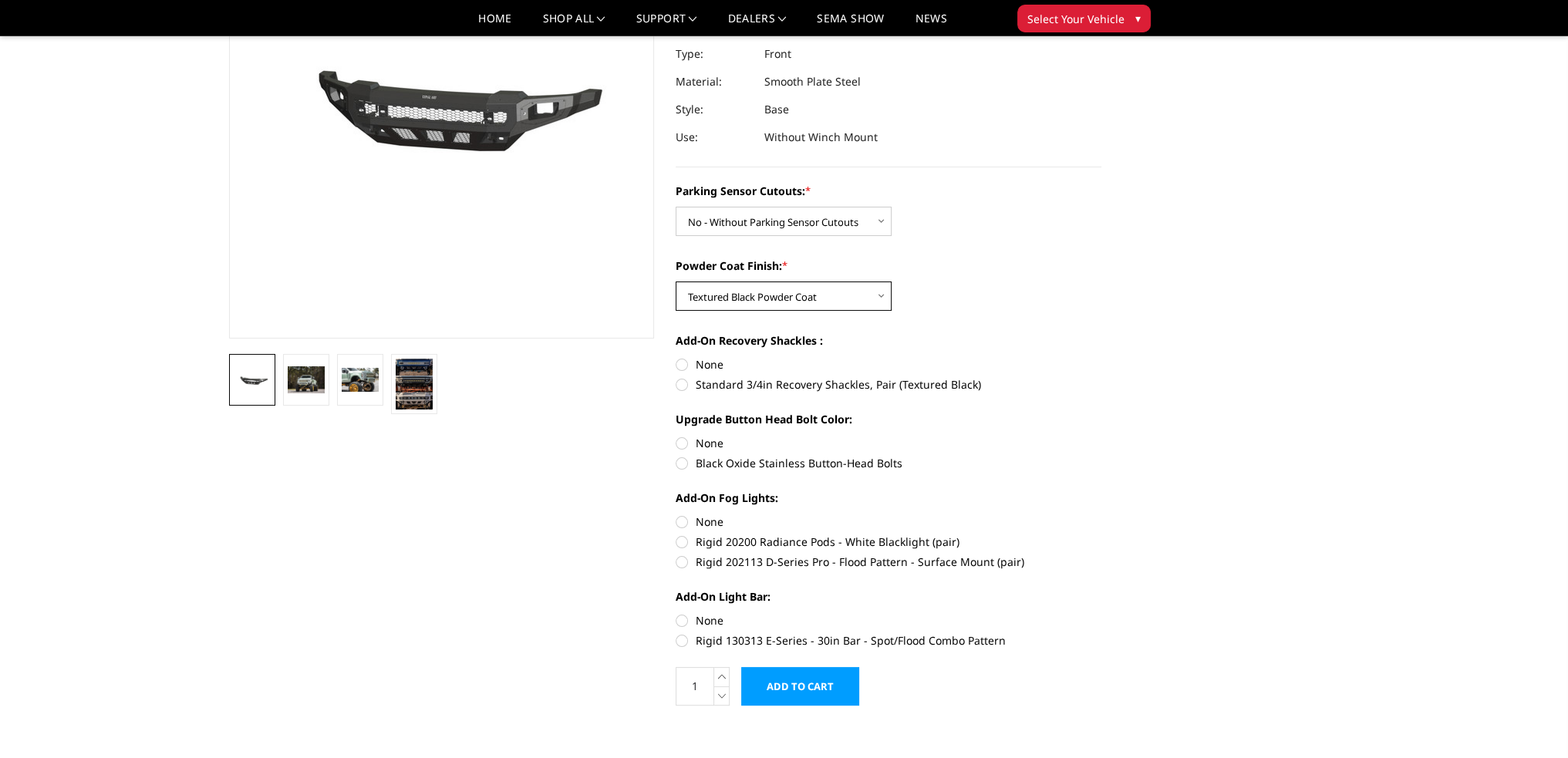
scroll to position [256, 0]
click at [681, 362] on label "None" at bounding box center [888, 364] width 426 height 16
click at [677, 357] on input "None" at bounding box center [676, 357] width 1 height 1
radio input "true"
click at [681, 462] on label "Black Oxide Stainless Button-Head Bolts" at bounding box center [888, 462] width 426 height 16
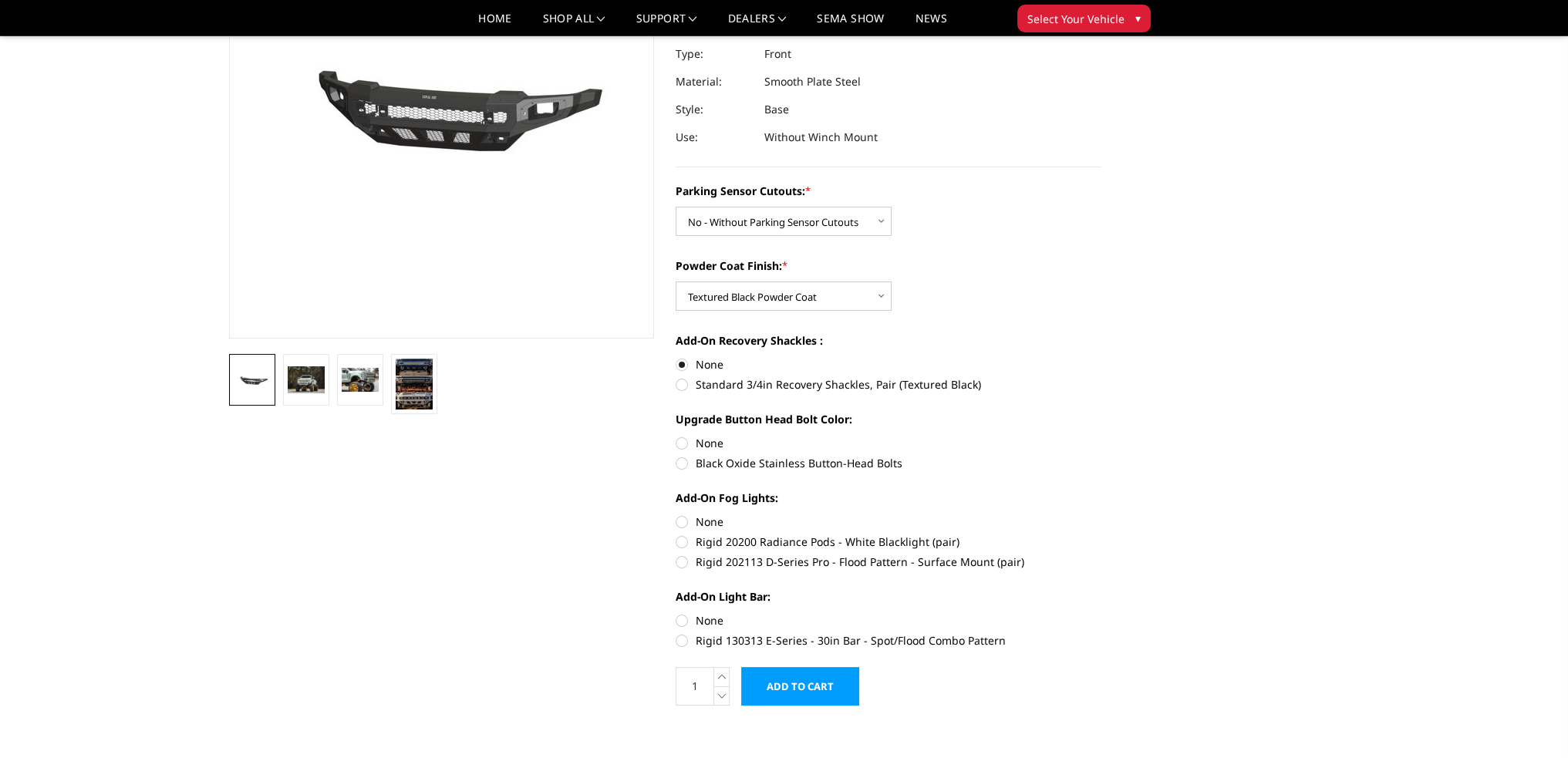
click at [1102, 436] on input "Black Oxide Stainless Button-Head Bolts" at bounding box center [1102, 435] width 1 height 1
radio input "true"
click at [679, 542] on label "Rigid 20200 Radiance Pods - White Blacklight (pair)" at bounding box center [888, 541] width 426 height 16
click at [1102, 515] on input "Rigid 20200 Radiance Pods - White Blacklight (pair)" at bounding box center [1102, 514] width 1 height 1
radio input "true"
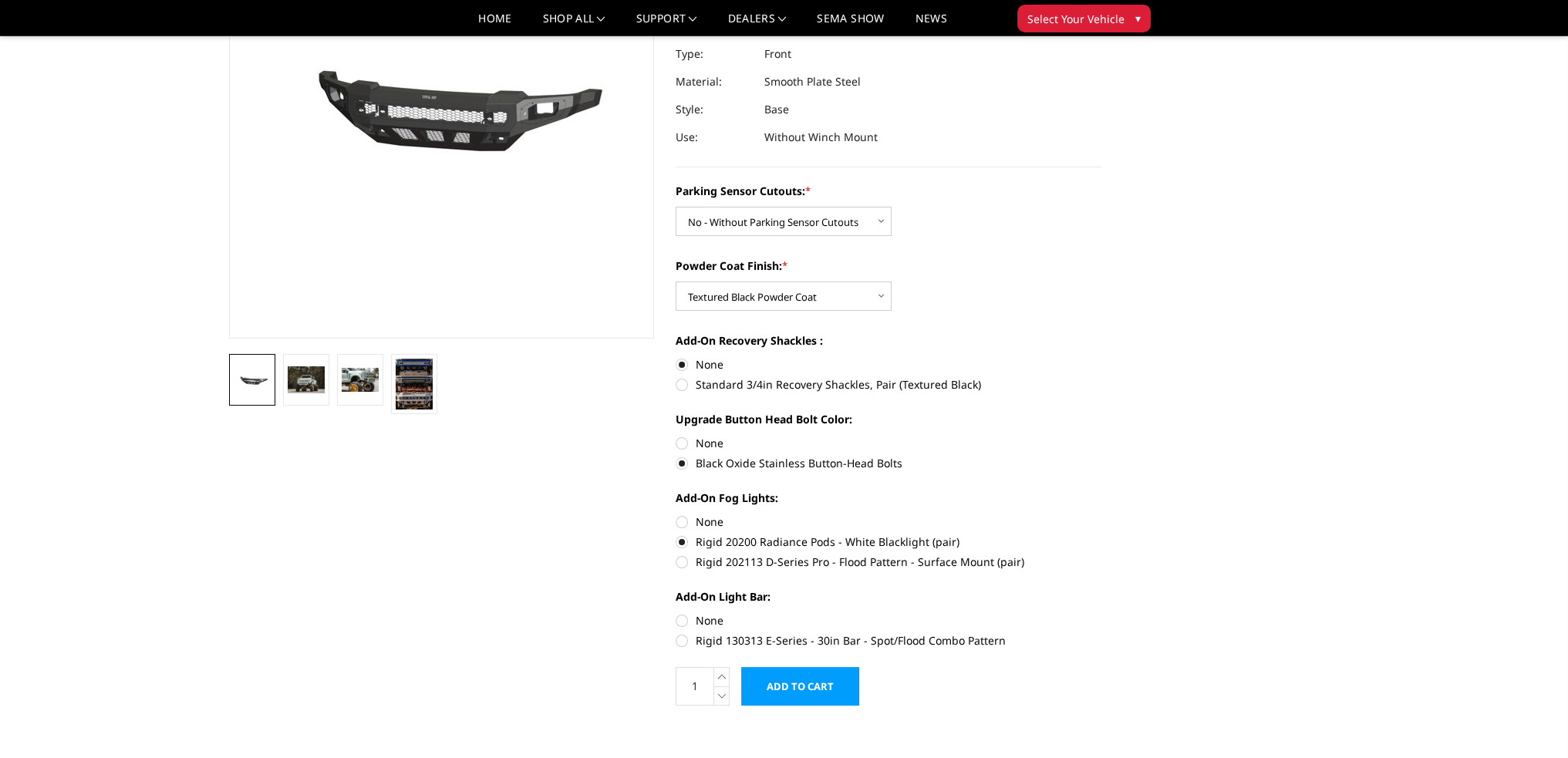
click at [679, 620] on label "None" at bounding box center [888, 620] width 426 height 16
click at [677, 613] on input "None" at bounding box center [676, 612] width 1 height 1
radio input "true"
click at [421, 392] on img at bounding box center [415, 384] width 37 height 51
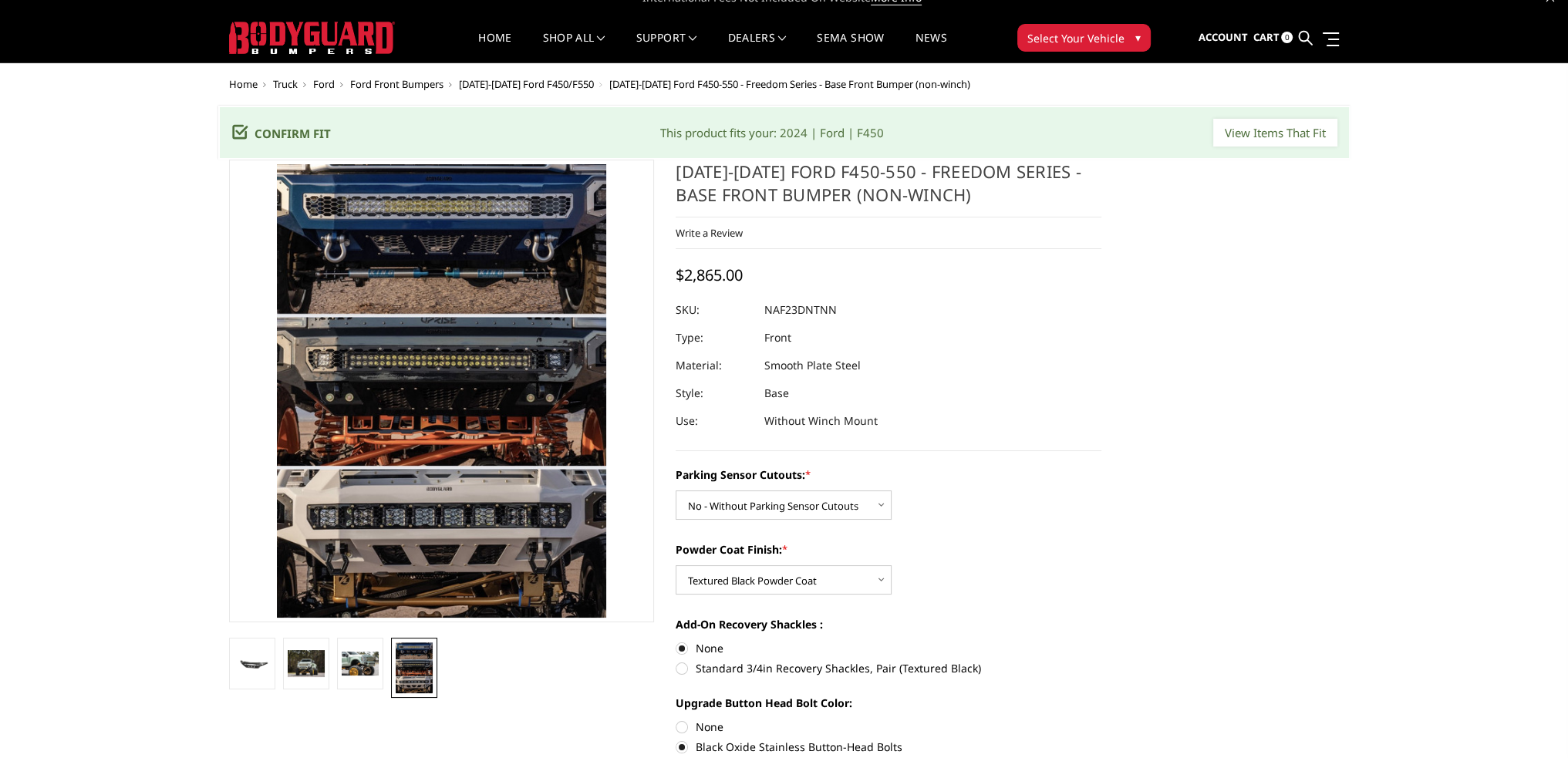
scroll to position [17, 0]
click at [353, 671] on img at bounding box center [360, 664] width 37 height 24
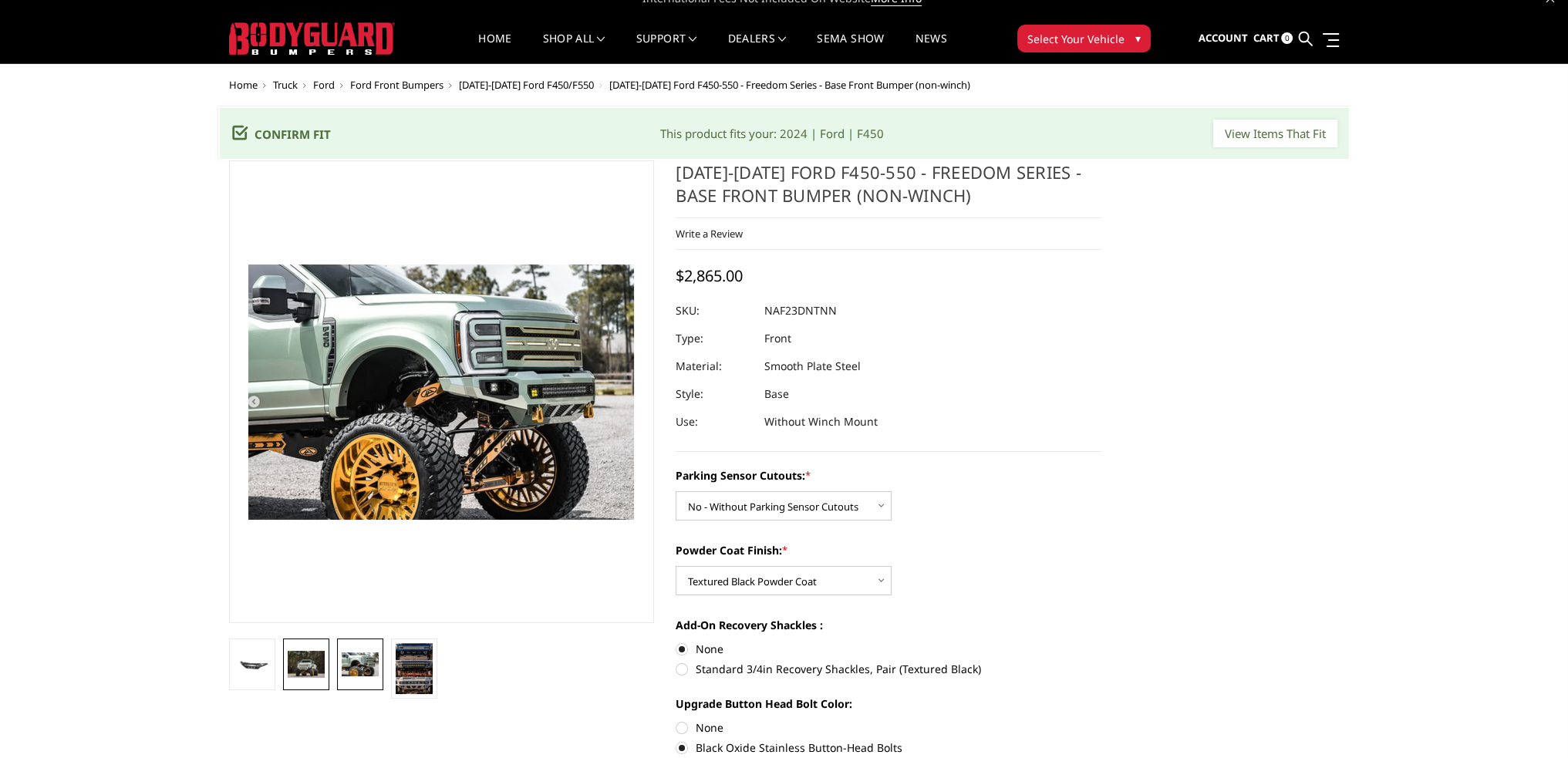
click at [305, 660] on img at bounding box center [306, 664] width 37 height 27
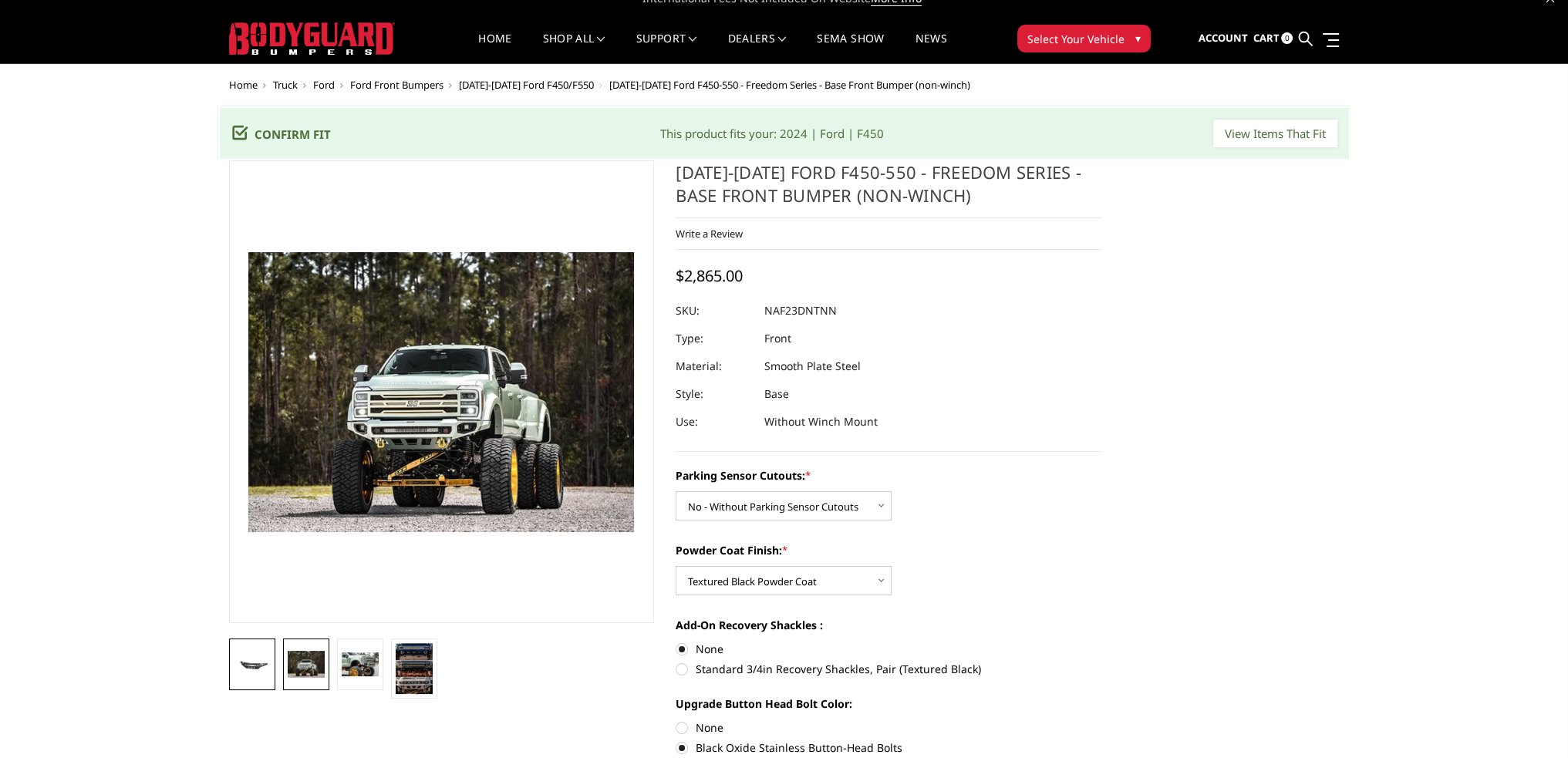
click at [264, 660] on img at bounding box center [253, 664] width 37 height 18
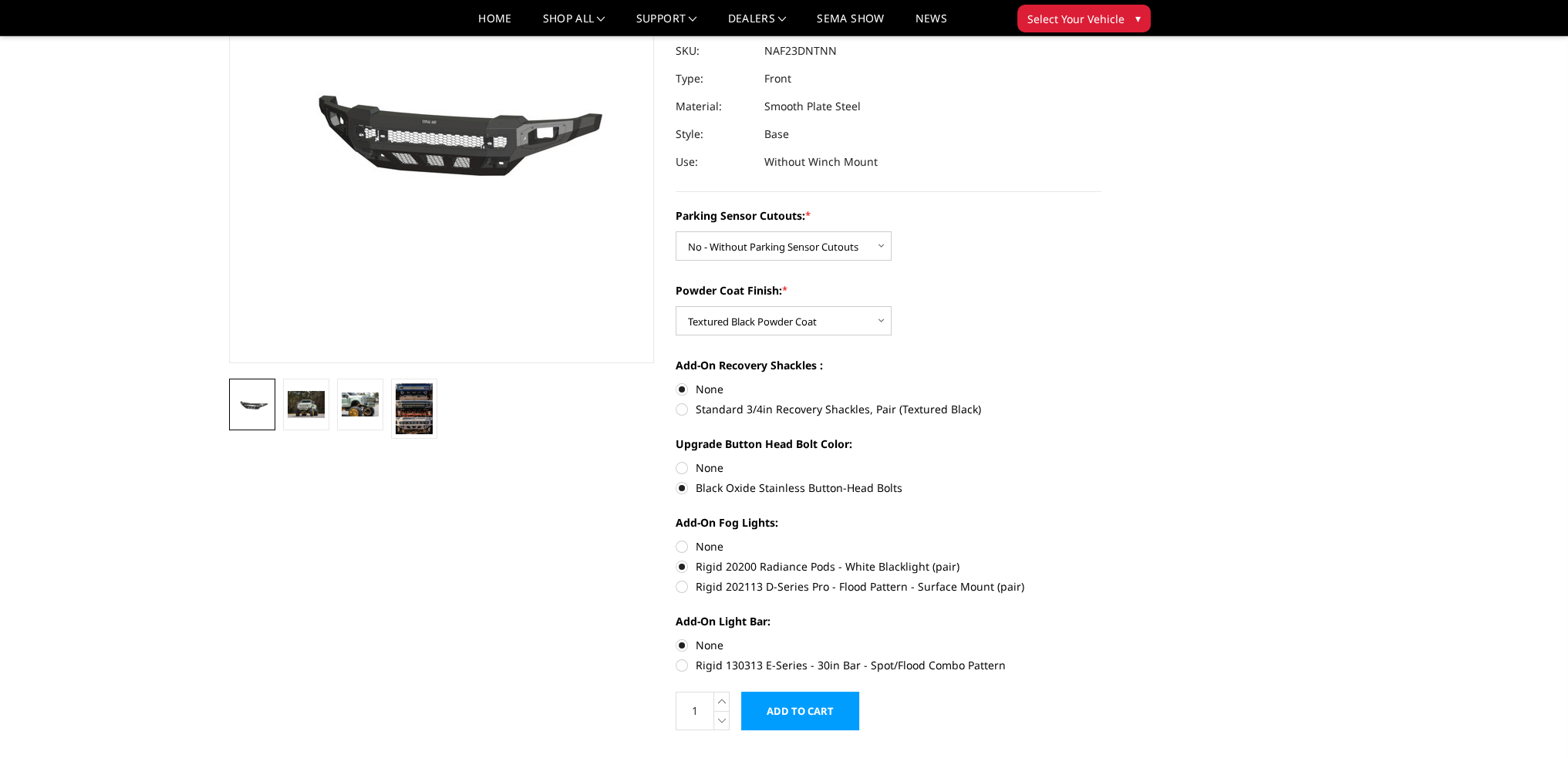
scroll to position [228, 0]
